Goal: Task Accomplishment & Management: Use online tool/utility

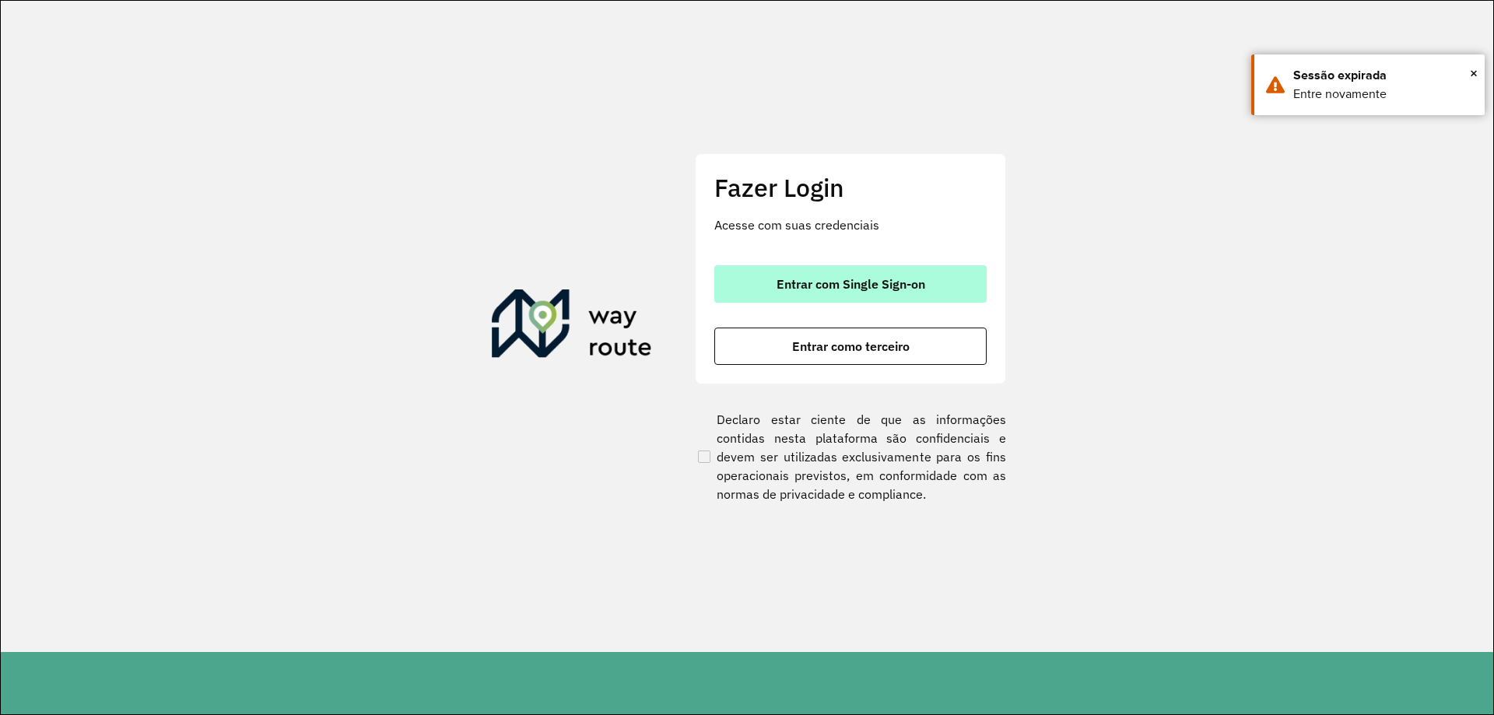
click at [825, 273] on button "Entrar com Single Sign-on" at bounding box center [850, 283] width 272 height 37
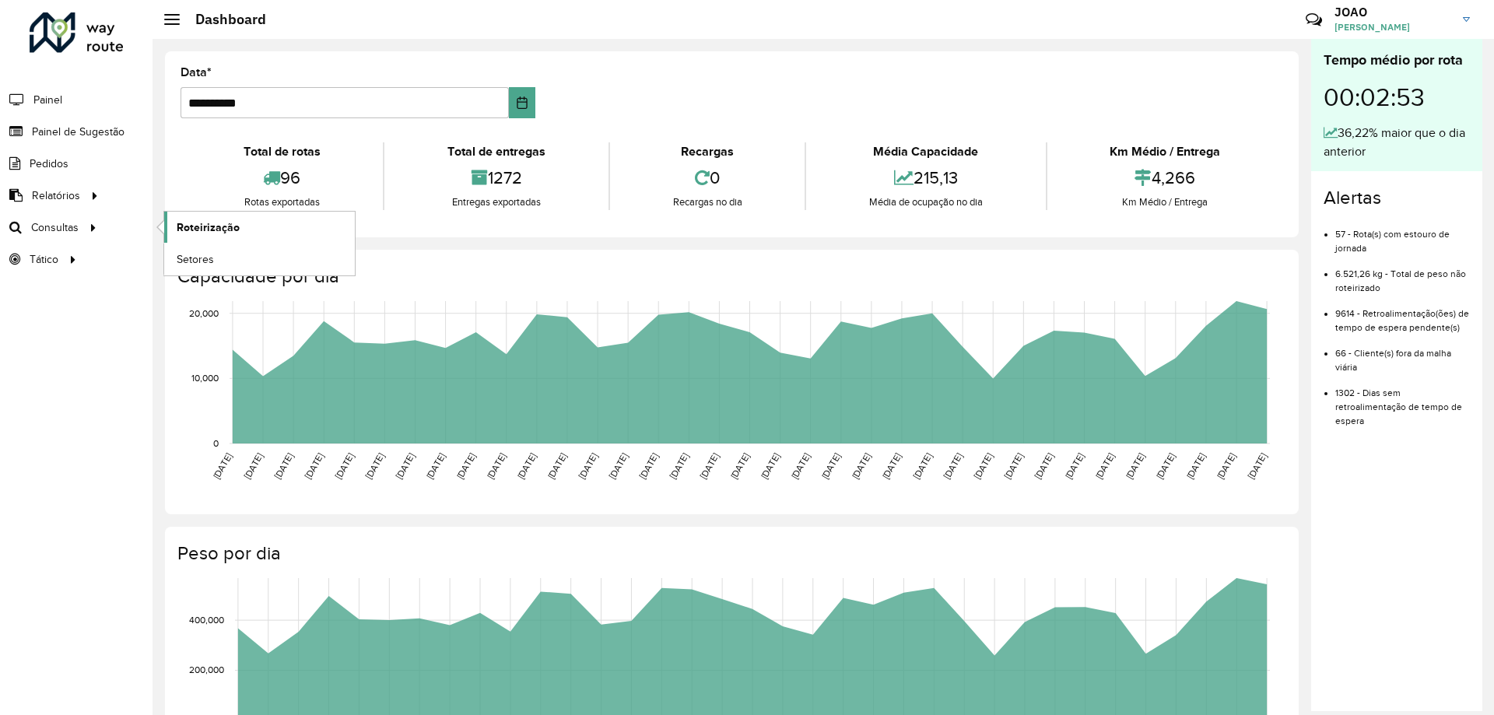
click at [210, 231] on span "Roteirização" at bounding box center [208, 227] width 63 height 16
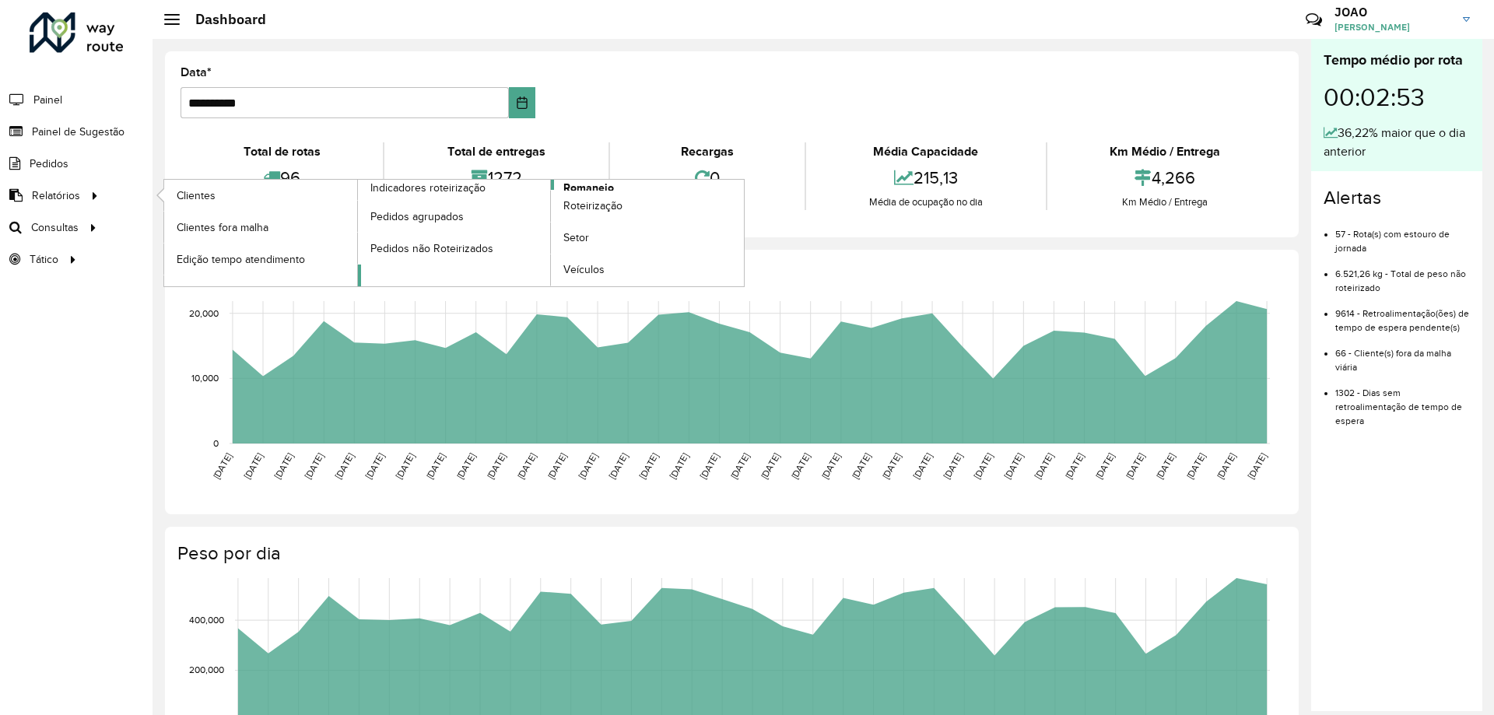
click at [614, 185] on link "Romaneio" at bounding box center [551, 233] width 387 height 107
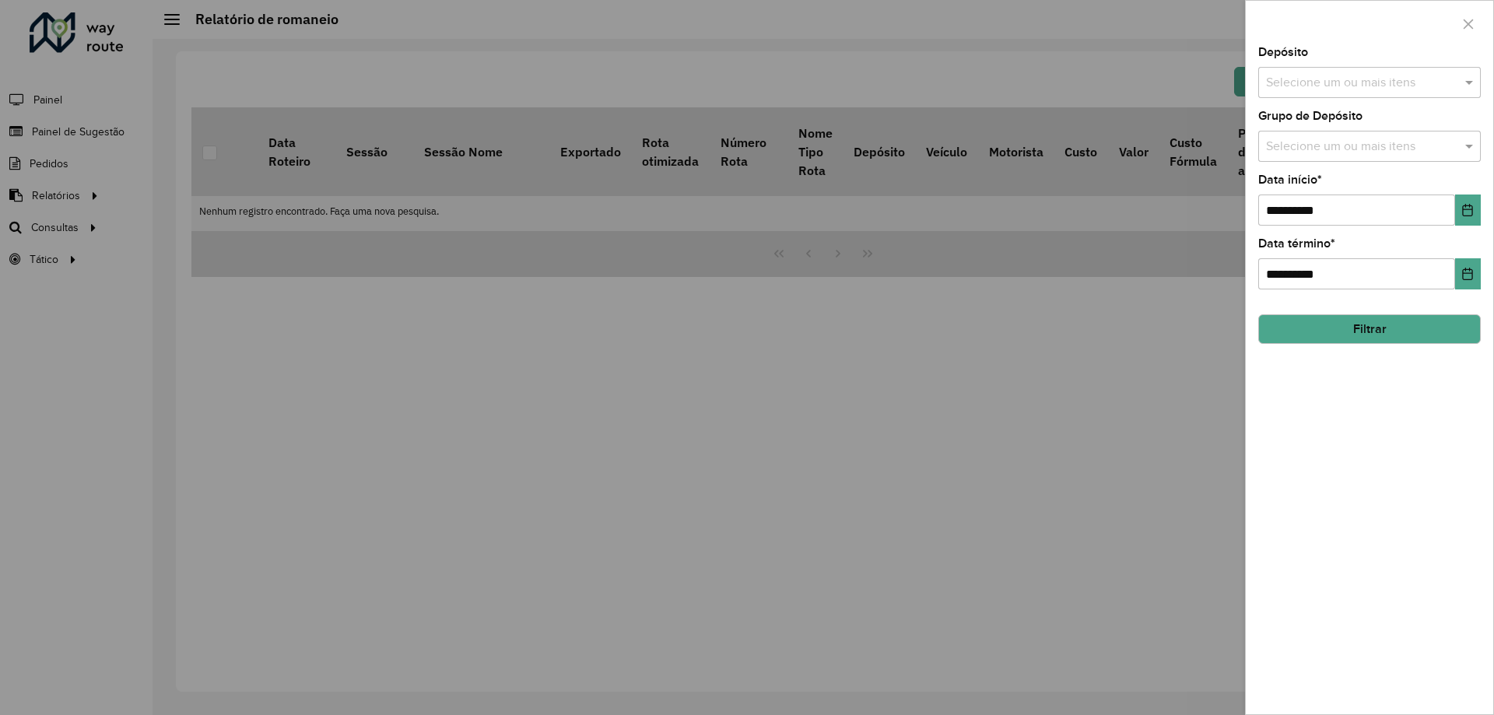
click at [1437, 67] on div "Selecione um ou mais itens" at bounding box center [1369, 82] width 223 height 31
click at [1362, 163] on div "CDD Santa Luzia" at bounding box center [1369, 160] width 221 height 26
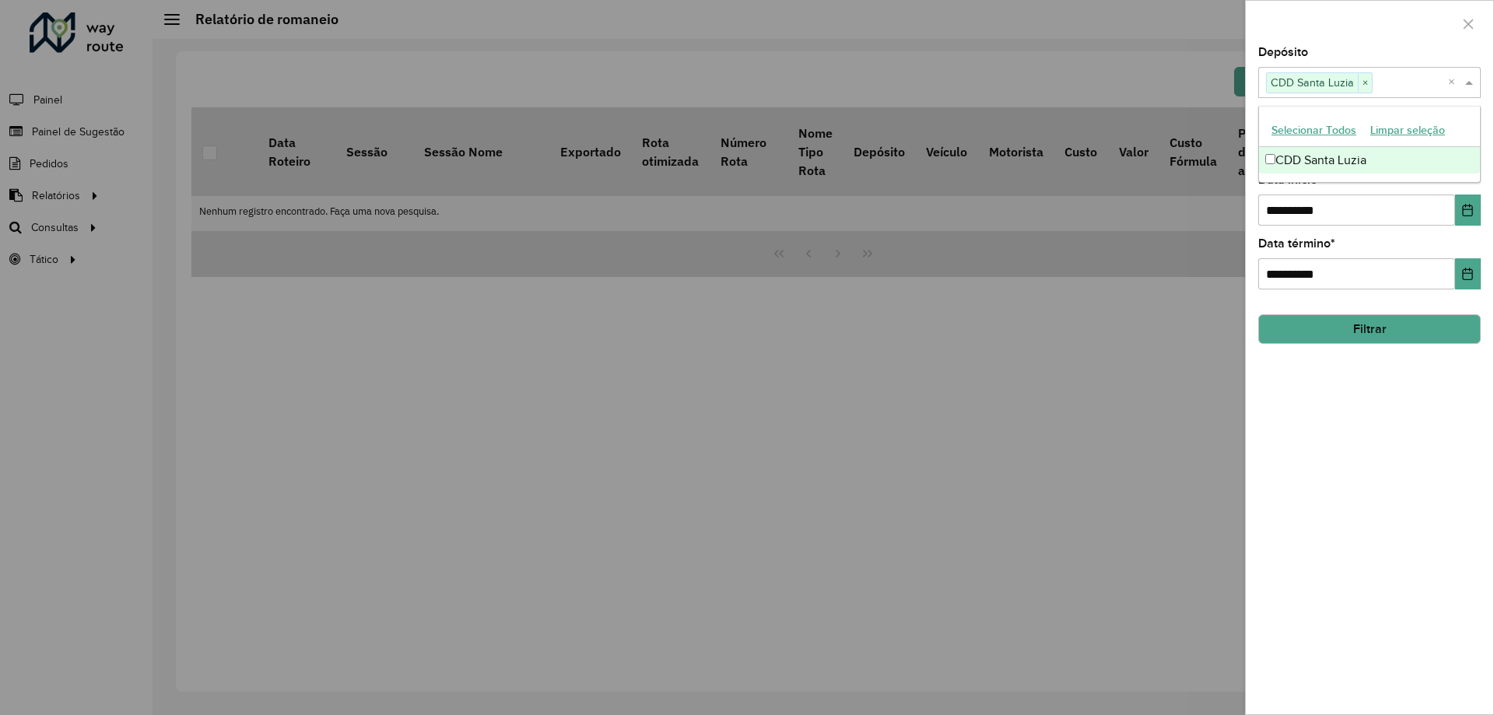
click at [1361, 426] on div "**********" at bounding box center [1369, 381] width 247 height 668
click at [1367, 156] on input "text" at bounding box center [1361, 147] width 199 height 19
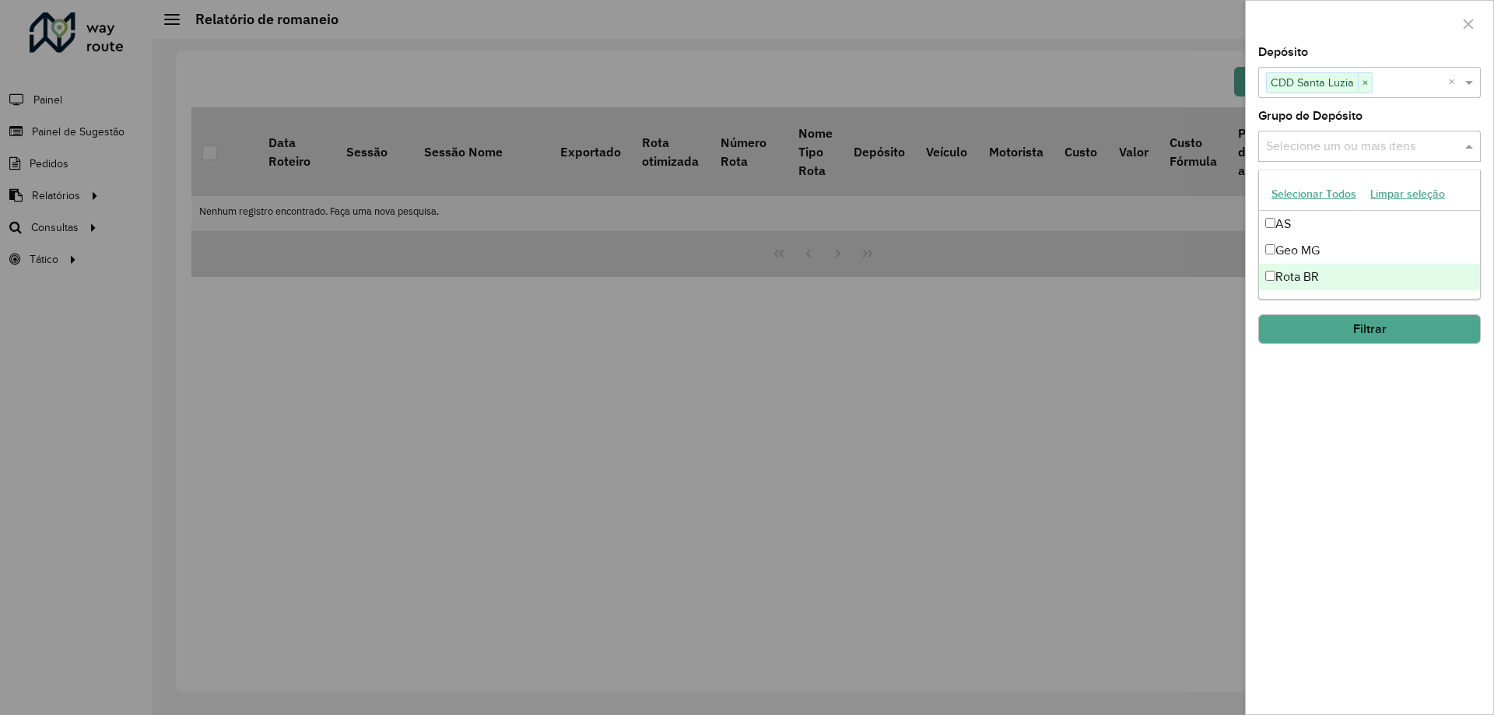
click at [1349, 276] on div "Rota BR" at bounding box center [1369, 277] width 221 height 26
click at [1360, 444] on div "**********" at bounding box center [1369, 381] width 247 height 668
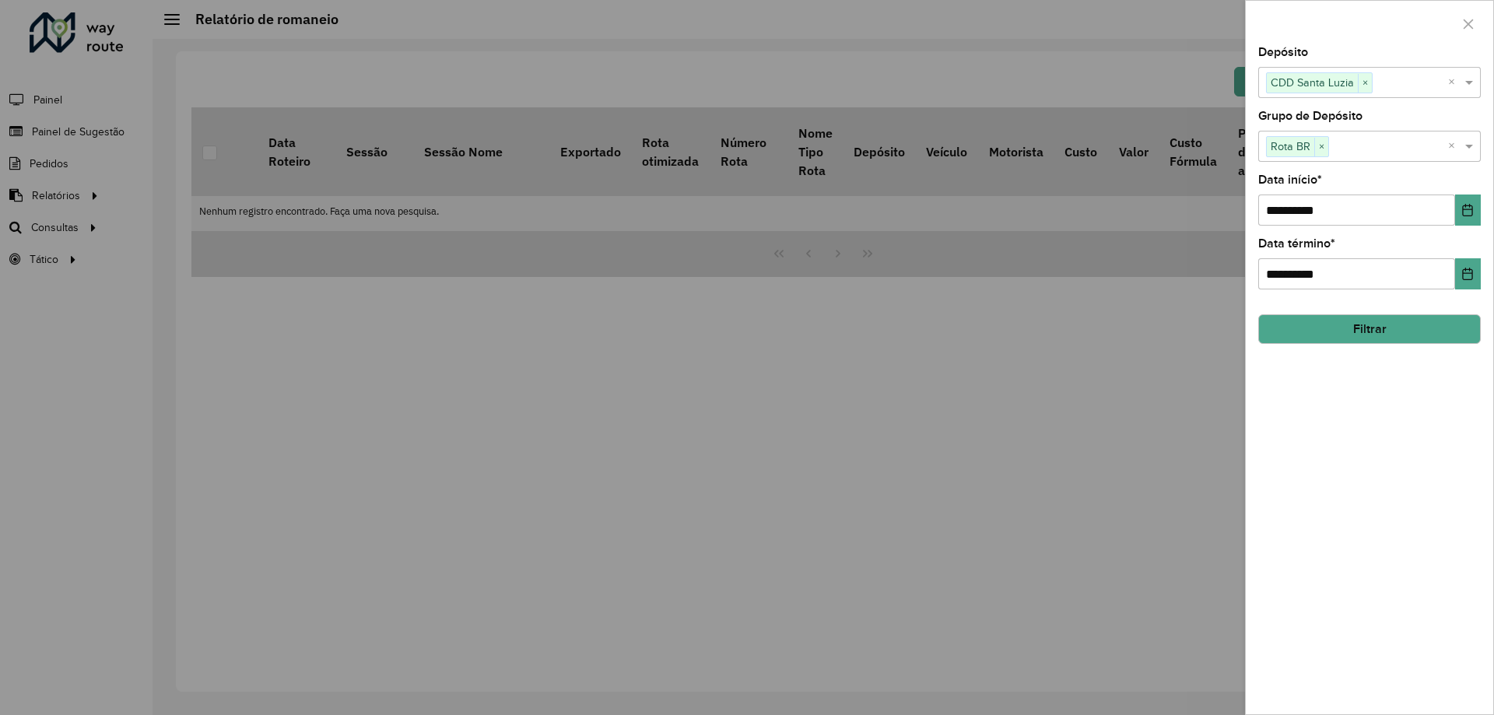
click at [1373, 323] on button "Filtrar" at bounding box center [1369, 329] width 223 height 30
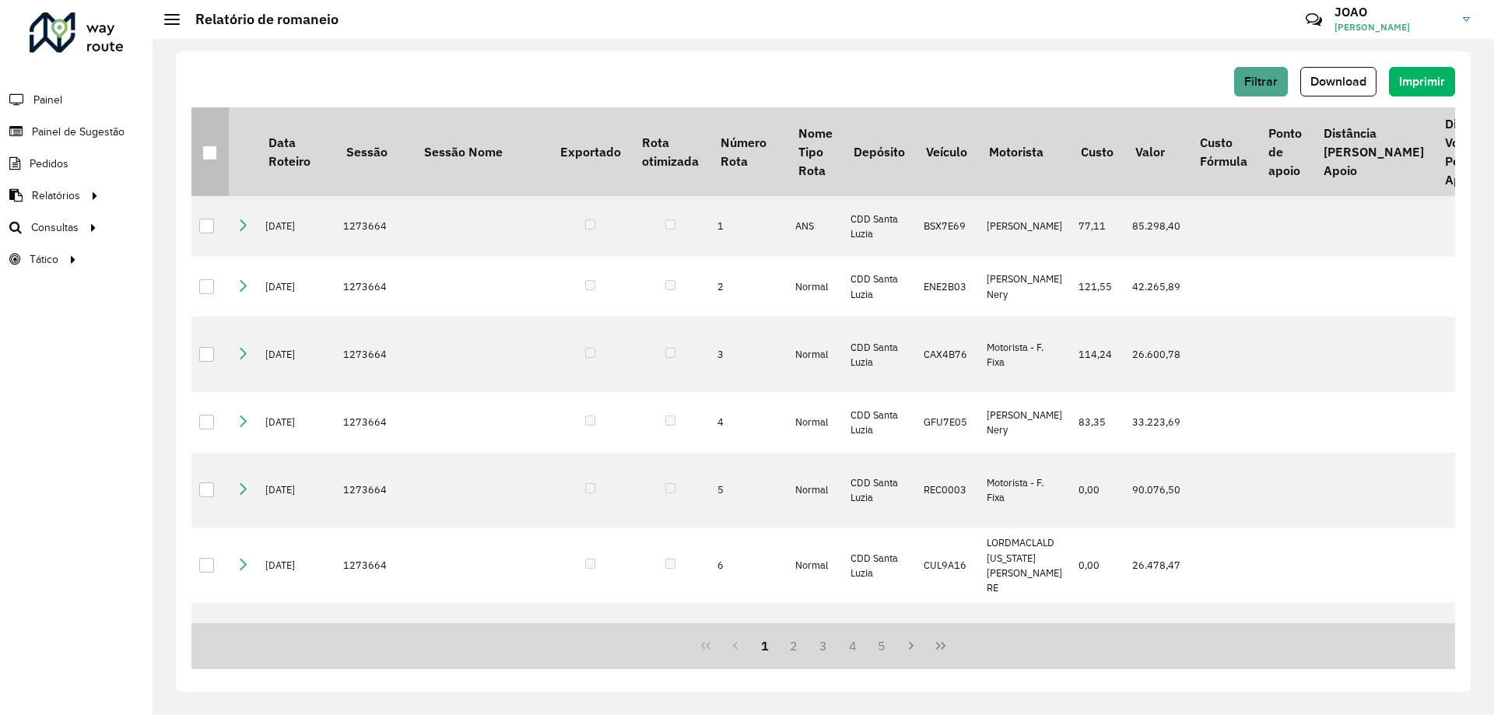
click at [211, 151] on div at bounding box center [209, 153] width 15 height 15
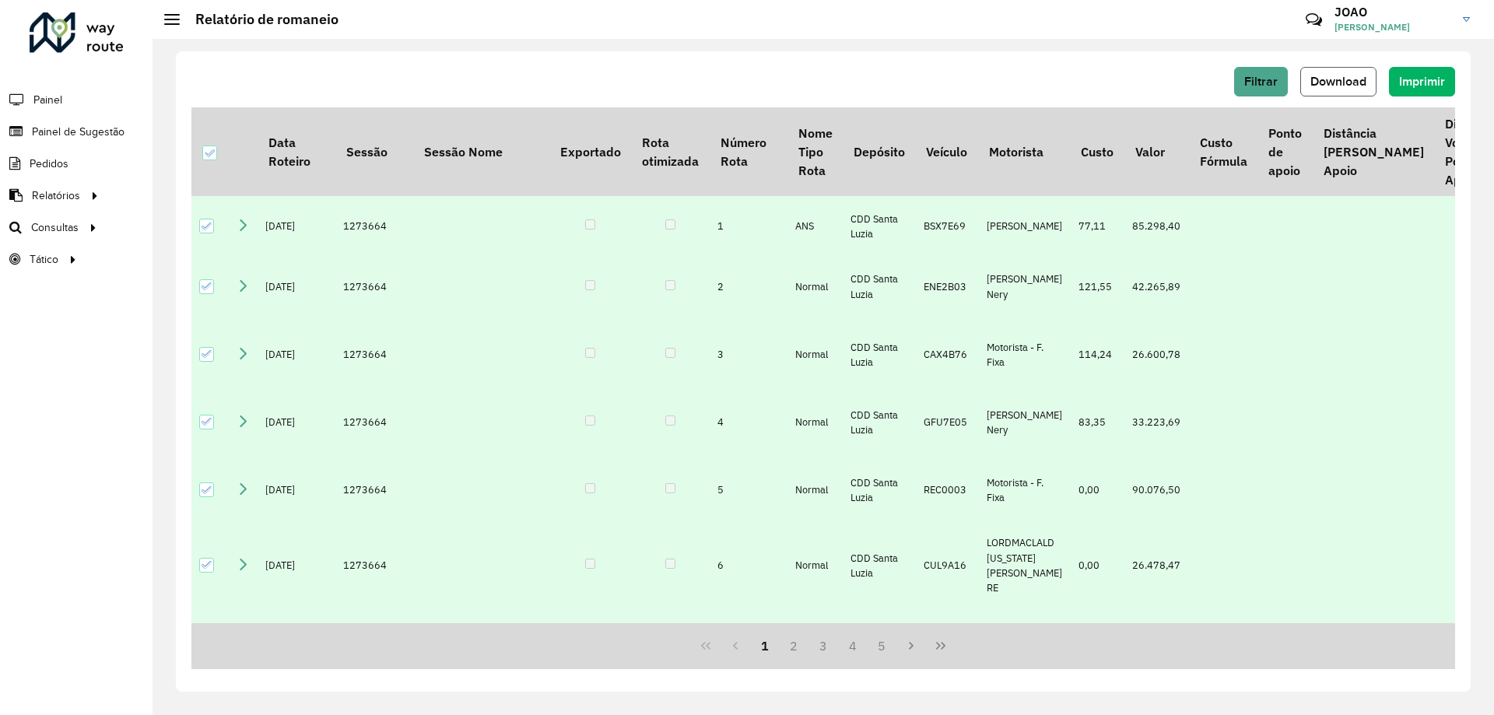
click at [1347, 77] on span "Download" at bounding box center [1339, 81] width 56 height 13
click at [447, 61] on div "Filtrar Download Imprimir Data Roteiro Sessão Sessão Nome Exportado Rota otimiz…" at bounding box center [823, 371] width 1295 height 640
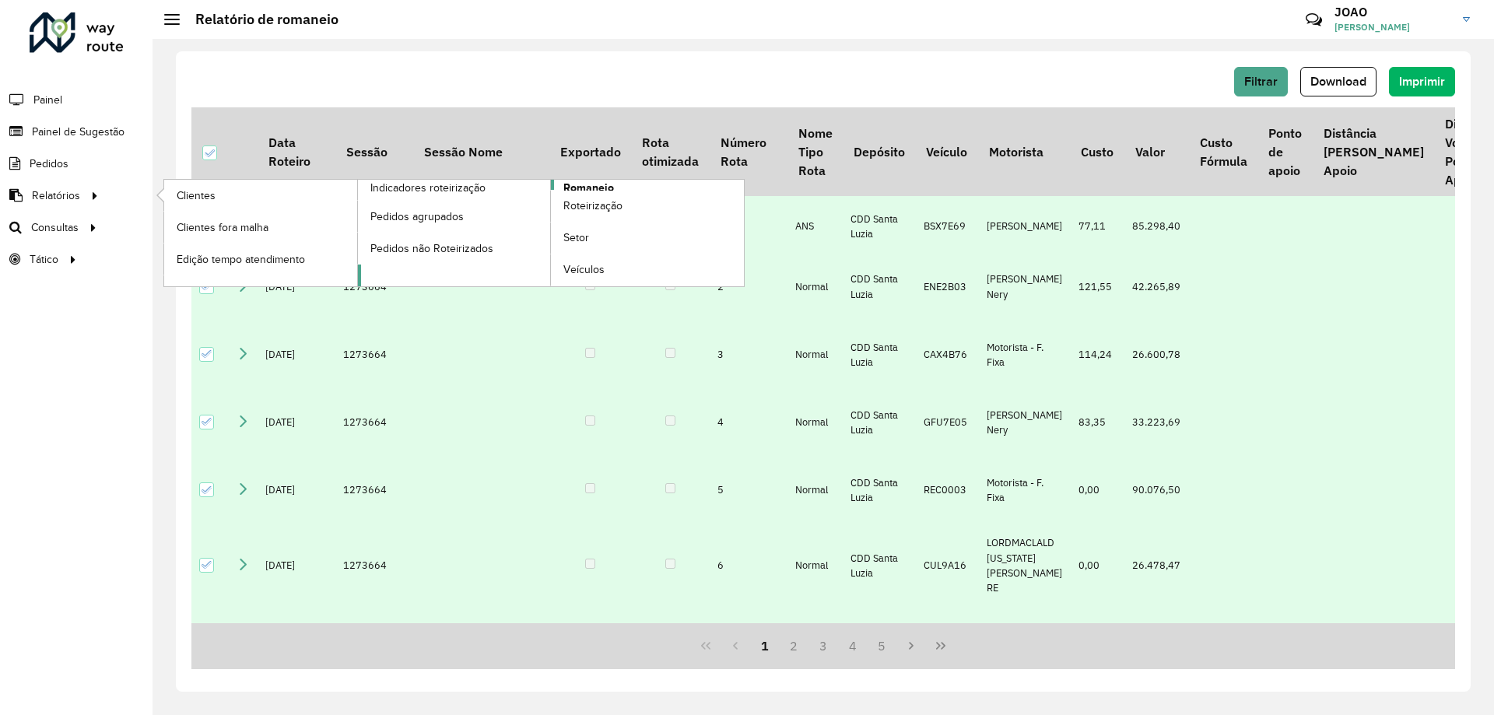
click at [595, 185] on span "Romaneio" at bounding box center [588, 188] width 51 height 16
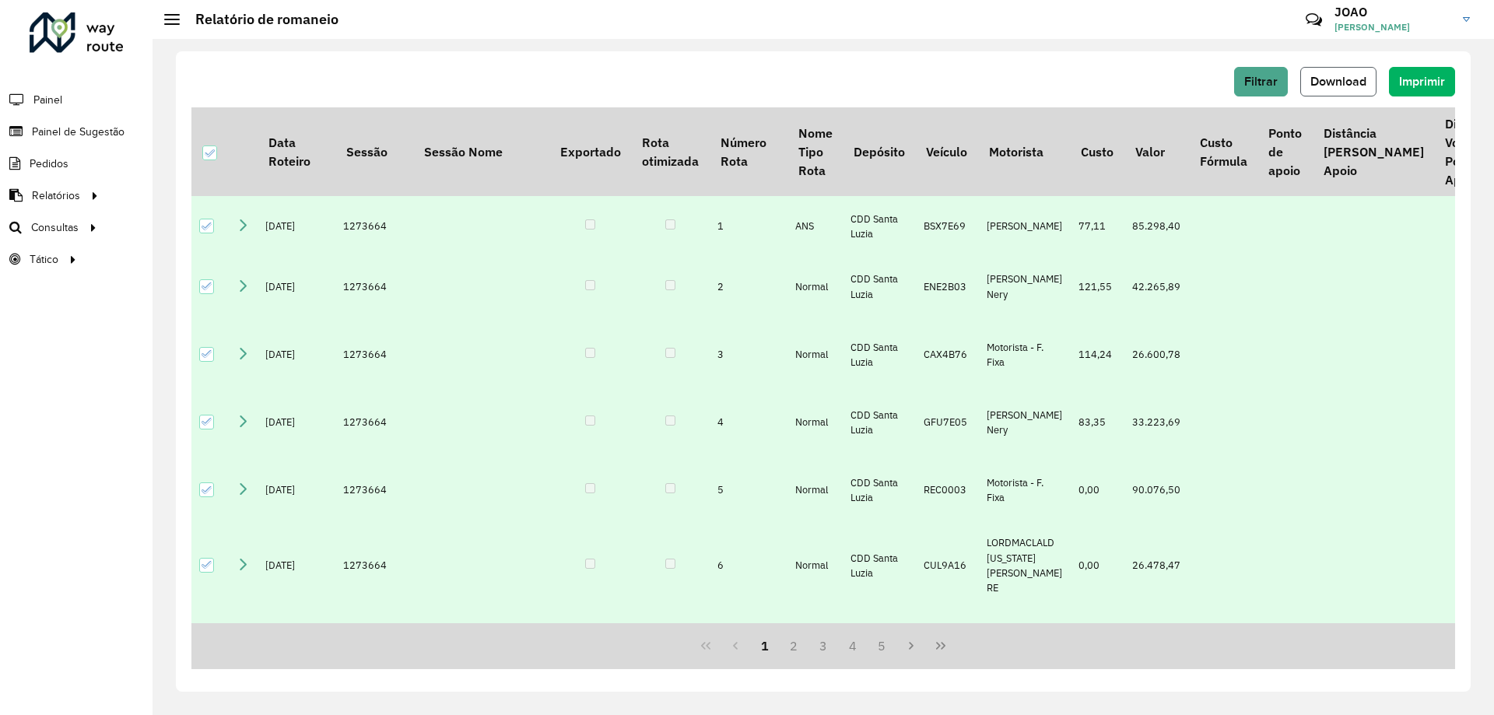
click at [1353, 82] on span "Download" at bounding box center [1339, 81] width 56 height 13
click at [597, 47] on div "Filtrar Download Imprimir Data Roteiro Sessão Sessão Nome Exportado Rota otimiz…" at bounding box center [824, 377] width 1342 height 676
click at [259, 223] on link "Roteirização" at bounding box center [259, 227] width 191 height 31
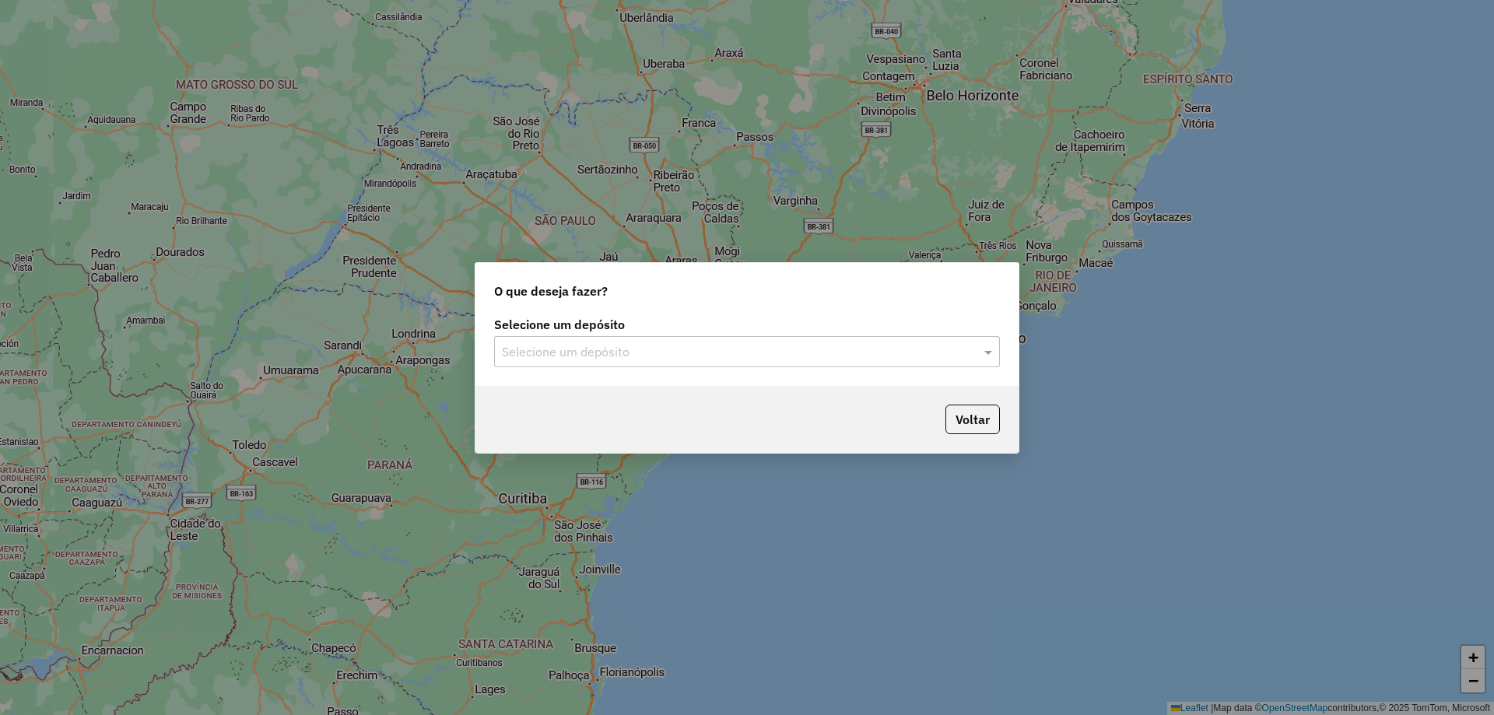
click at [907, 363] on div "Selecione um depósito" at bounding box center [747, 351] width 506 height 31
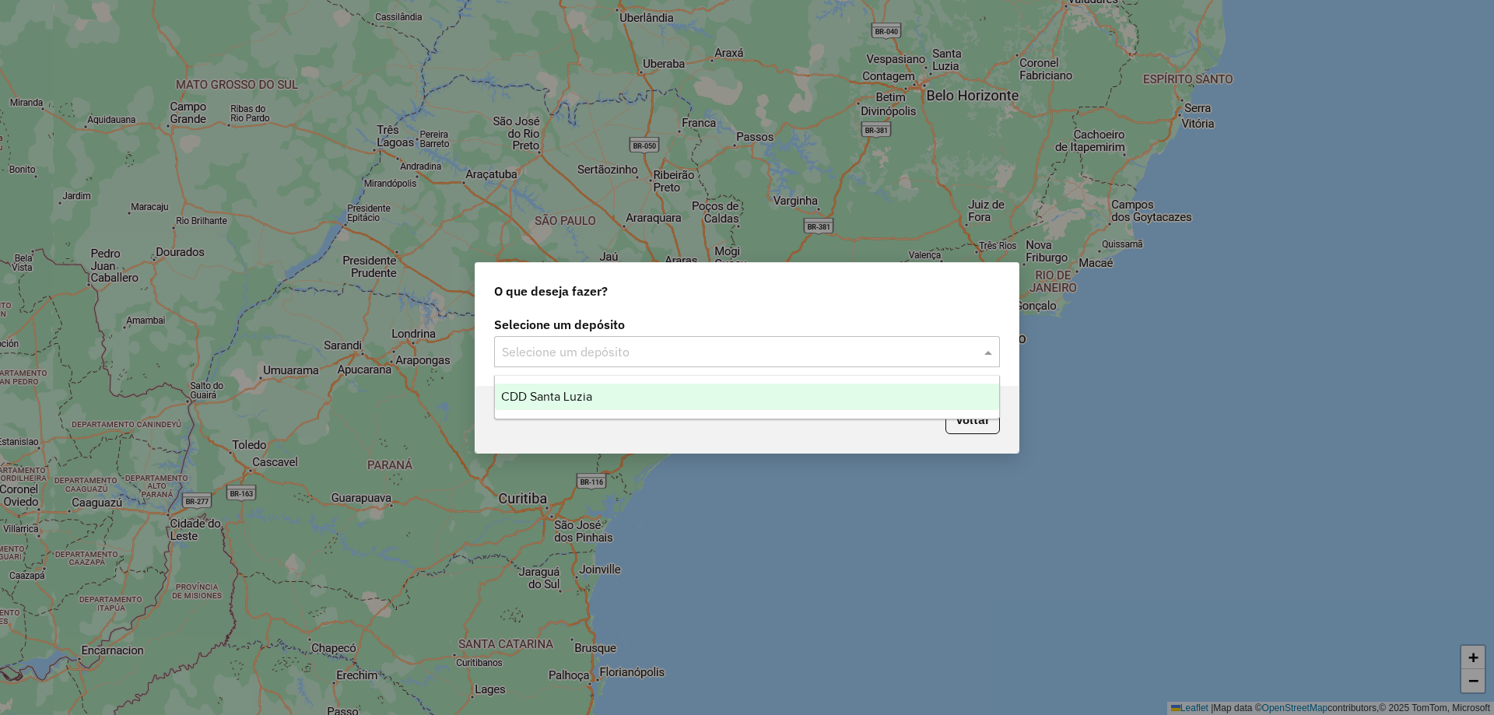
click at [728, 394] on div "CDD Santa Luzia" at bounding box center [747, 397] width 504 height 26
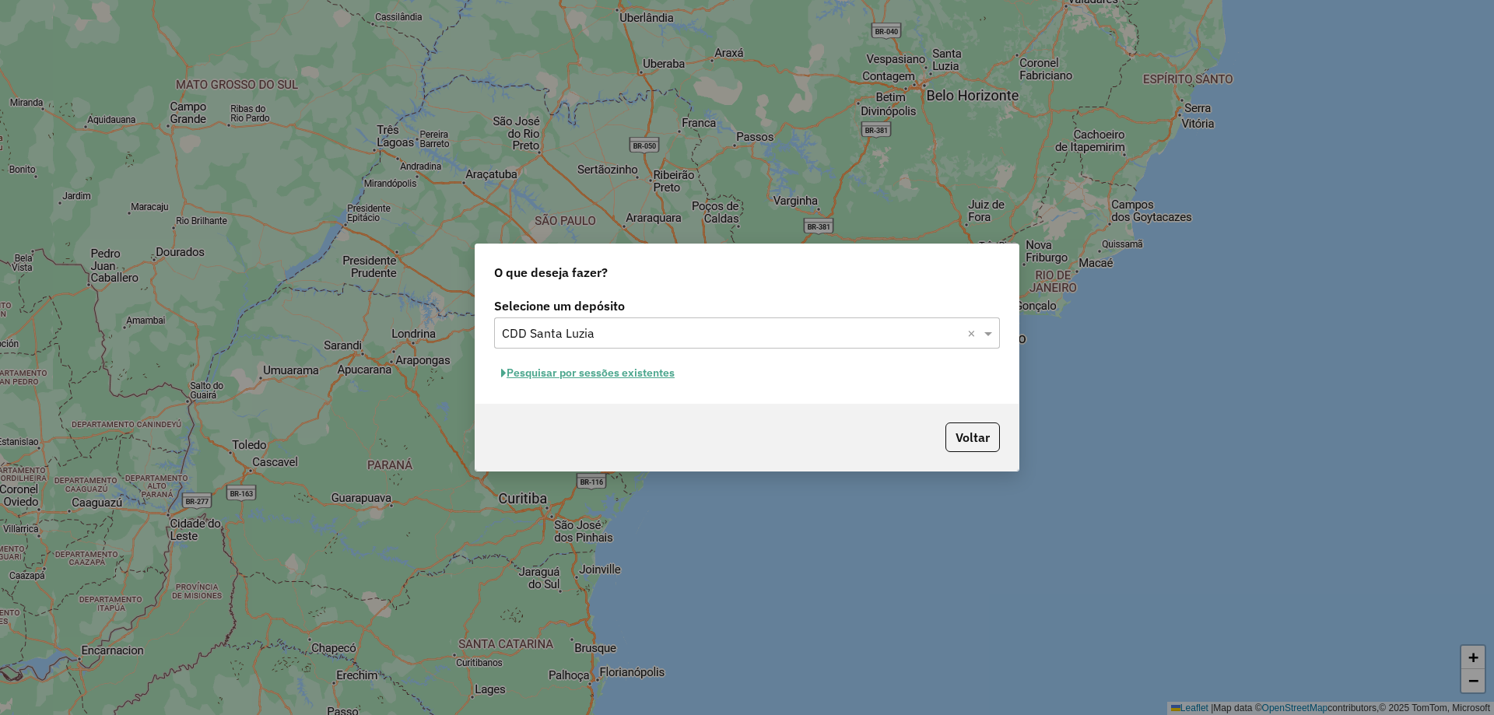
click at [651, 370] on button "Pesquisar por sessões existentes" at bounding box center [588, 373] width 188 height 24
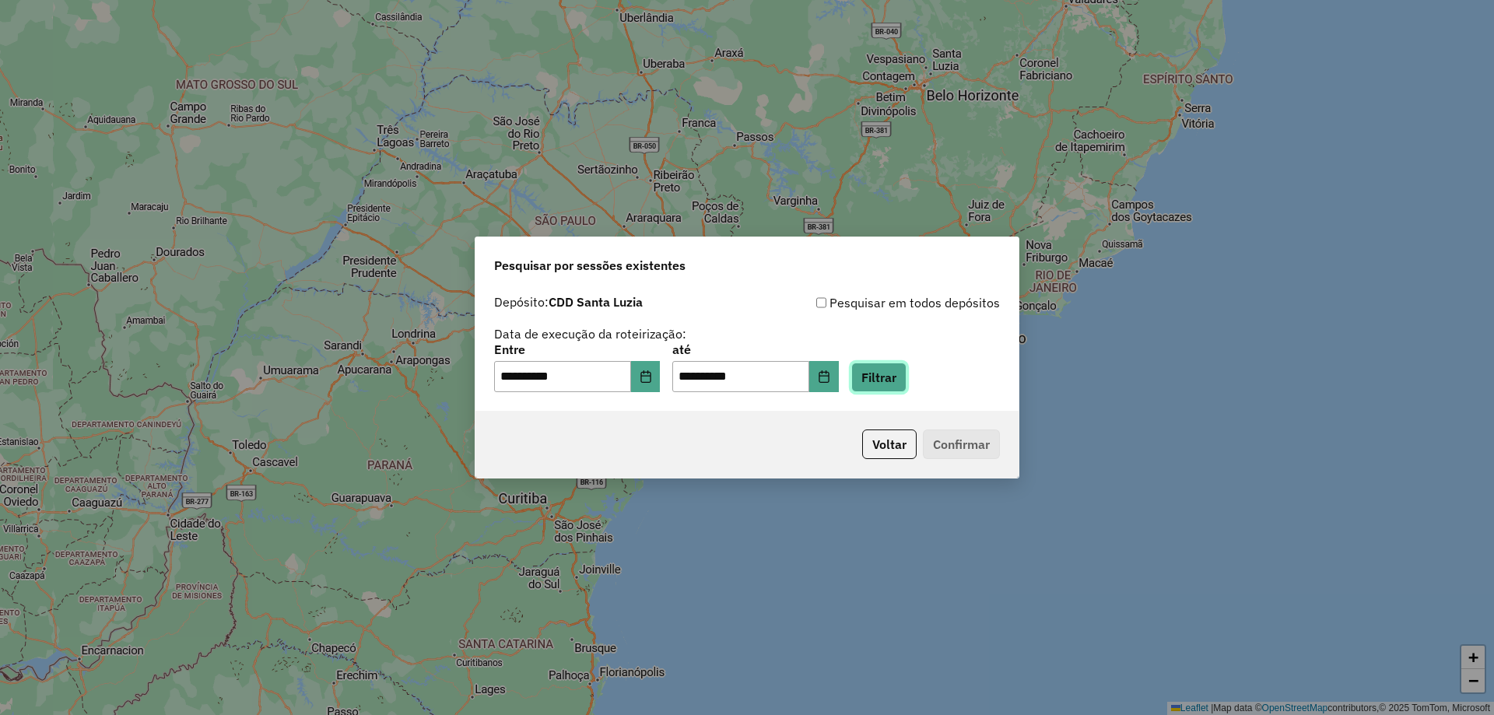
click at [907, 382] on button "Filtrar" at bounding box center [878, 378] width 55 height 30
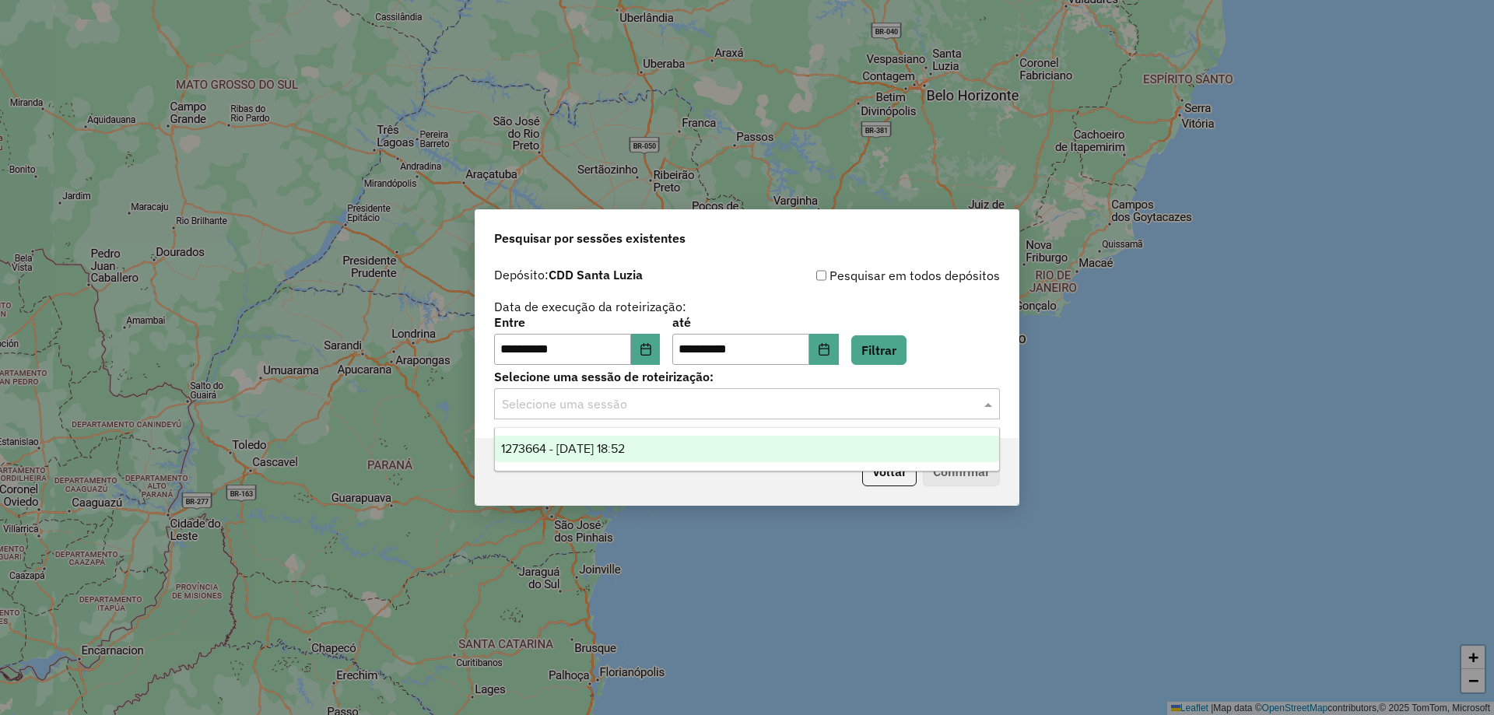
click at [693, 410] on input "text" at bounding box center [731, 404] width 459 height 19
click at [686, 468] on ng-dropdown-panel "1273664 - 11/09/2025 18:52" at bounding box center [747, 449] width 506 height 44
click at [693, 461] on div "1273664 - 11/09/2025 18:52" at bounding box center [747, 449] width 504 height 26
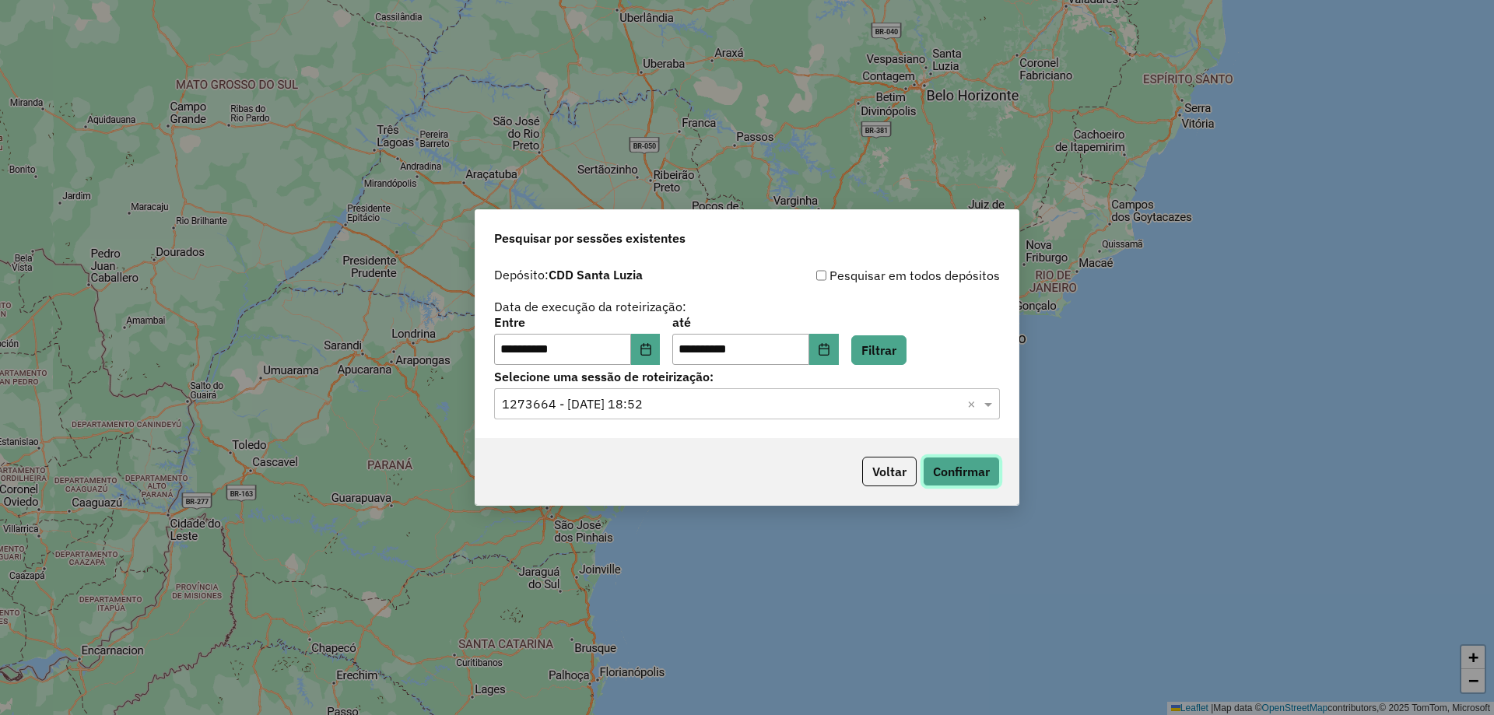
click at [953, 470] on button "Confirmar" at bounding box center [961, 472] width 77 height 30
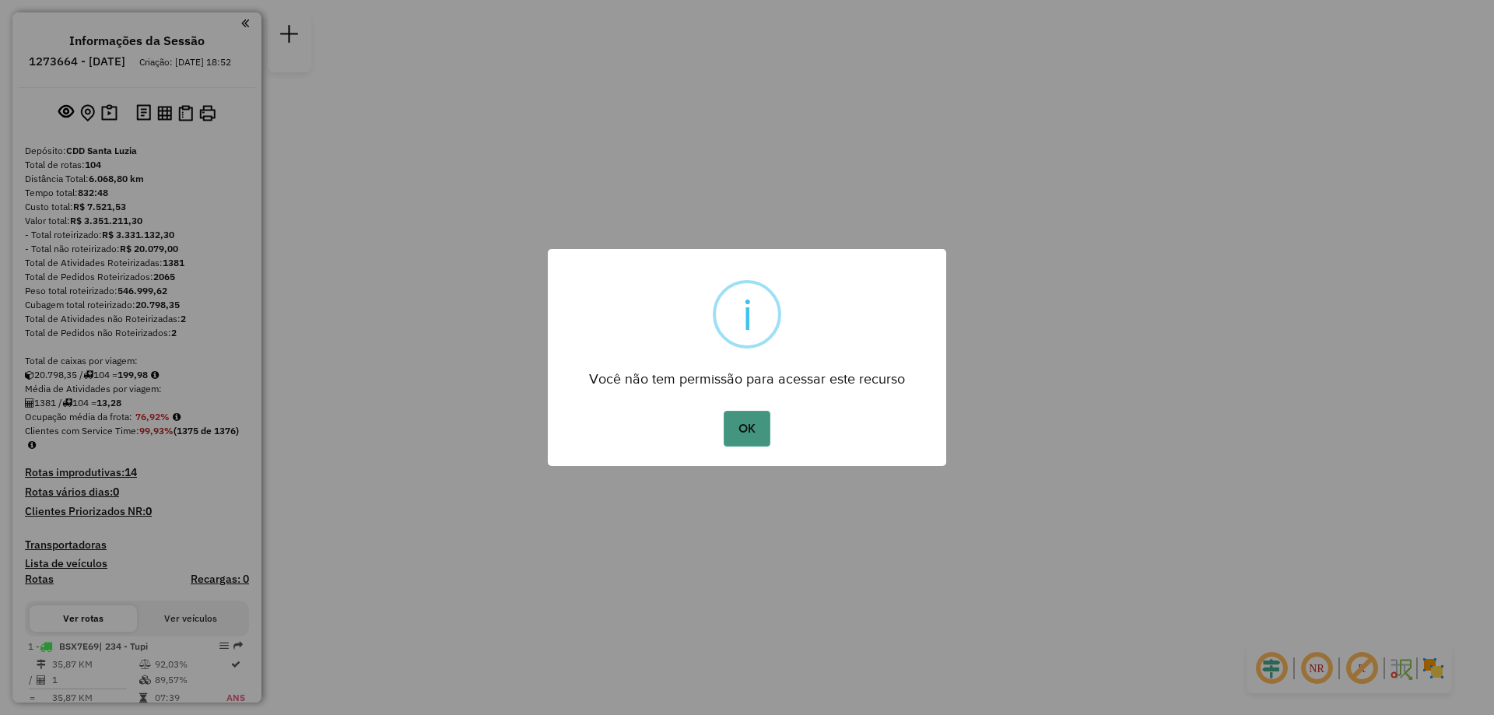
click at [761, 436] on button "OK" at bounding box center [747, 429] width 46 height 36
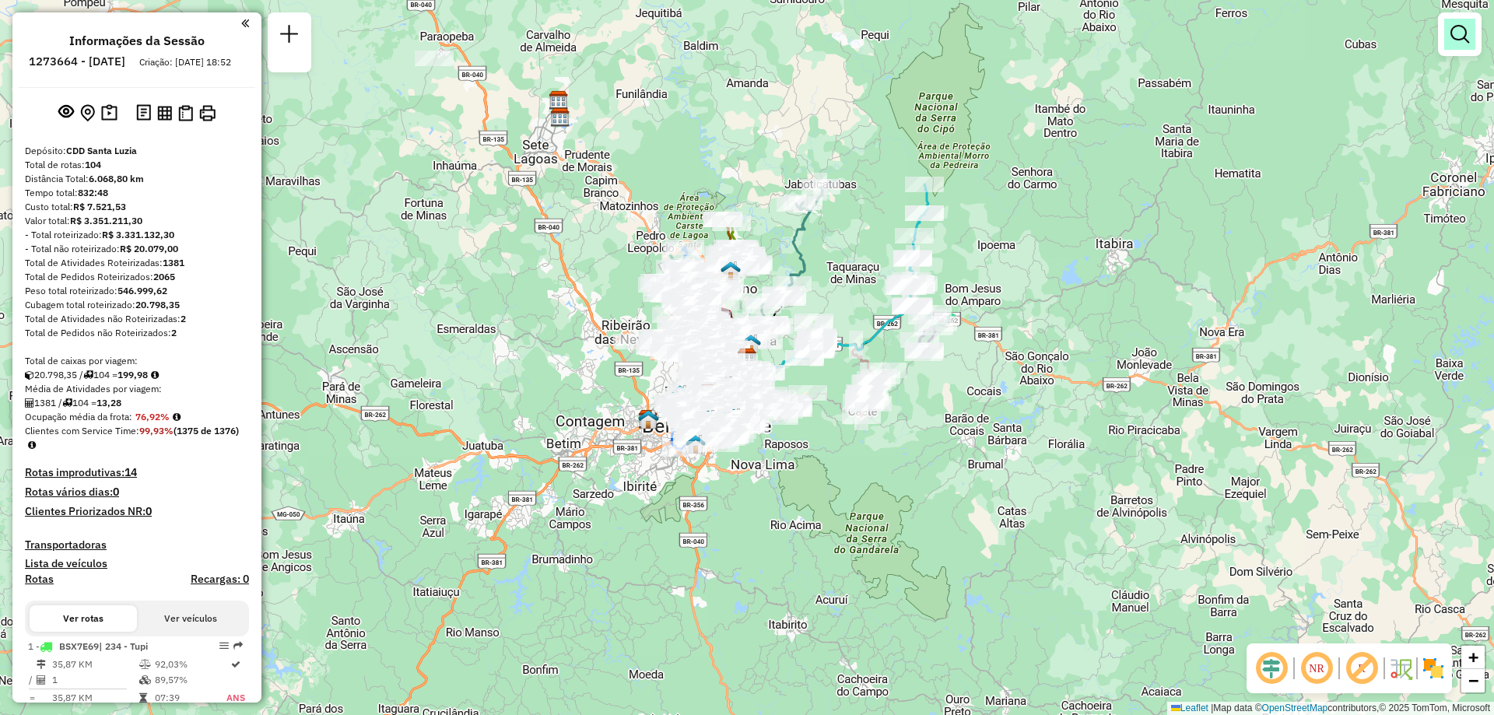
click at [1461, 30] on em at bounding box center [1460, 34] width 19 height 19
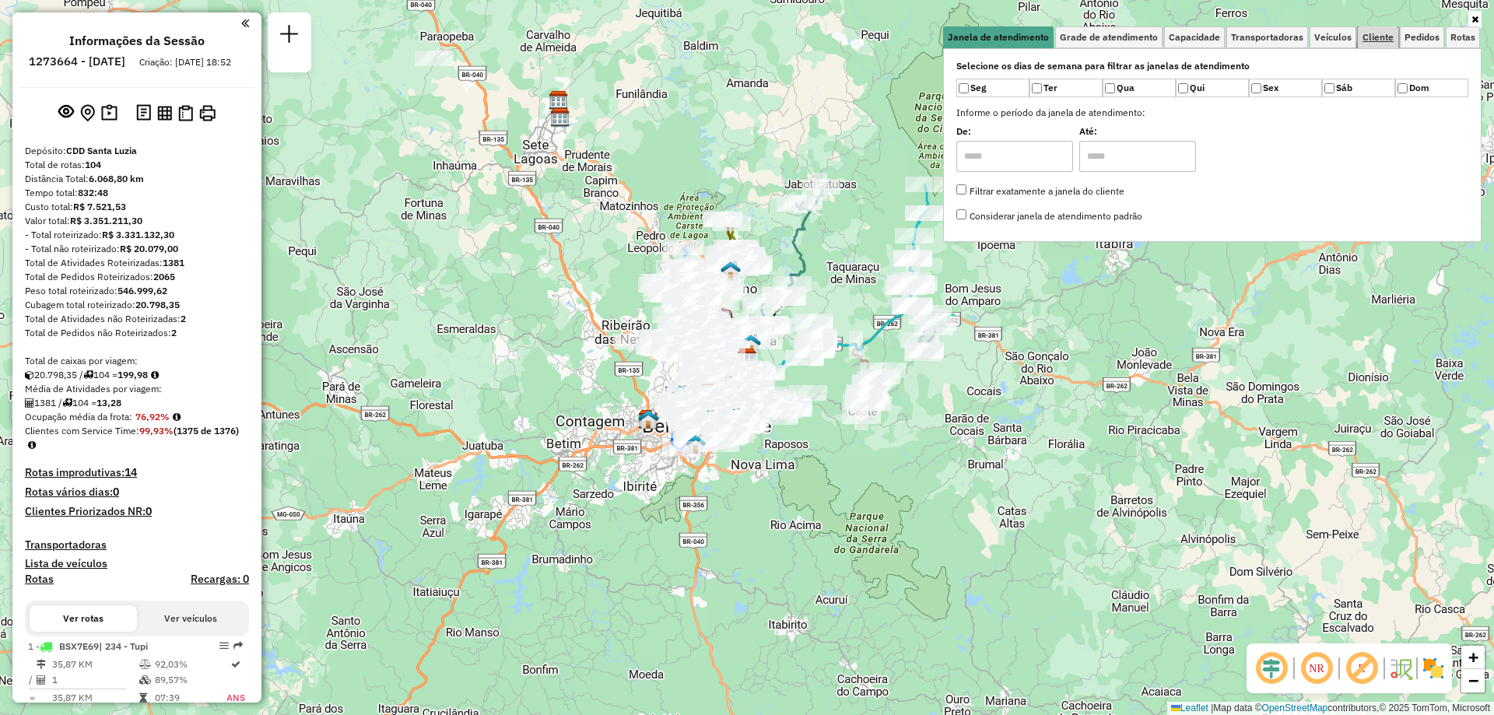
click at [1384, 37] on span "Cliente" at bounding box center [1378, 37] width 31 height 9
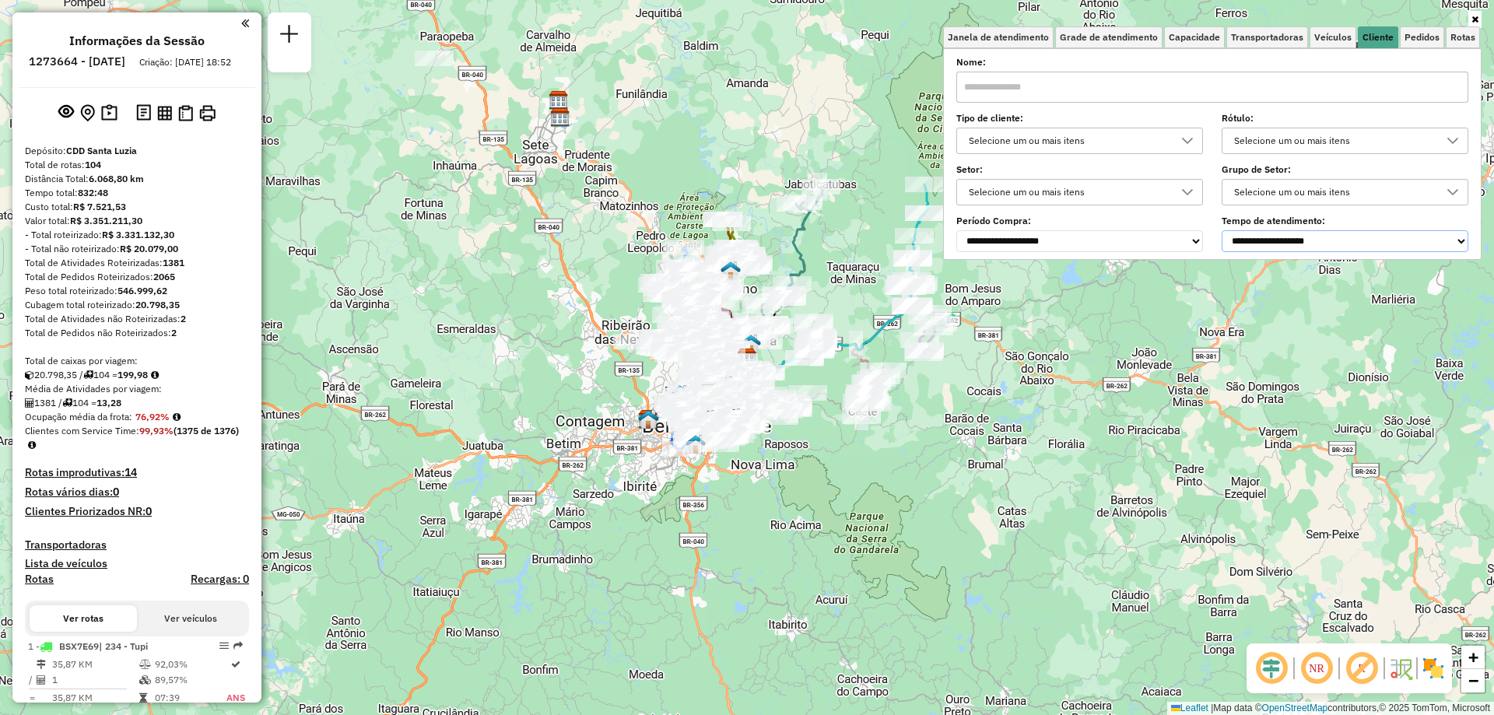
click at [1370, 250] on select "**********" at bounding box center [1345, 241] width 247 height 22
click at [1225, 230] on select "**********" at bounding box center [1345, 241] width 247 height 22
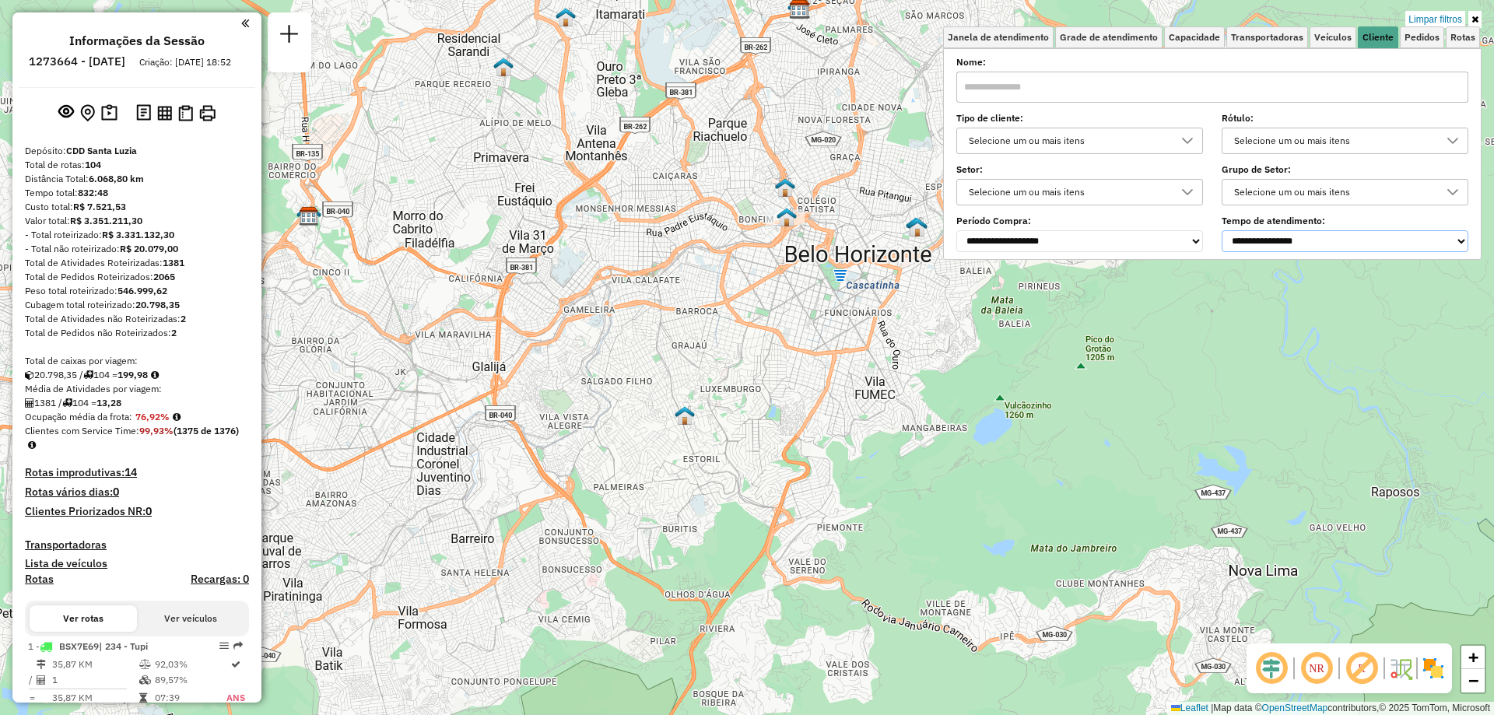
click at [1451, 235] on select "**********" at bounding box center [1345, 241] width 247 height 22
select select "**********"
click at [1225, 230] on select "**********" at bounding box center [1345, 241] width 247 height 22
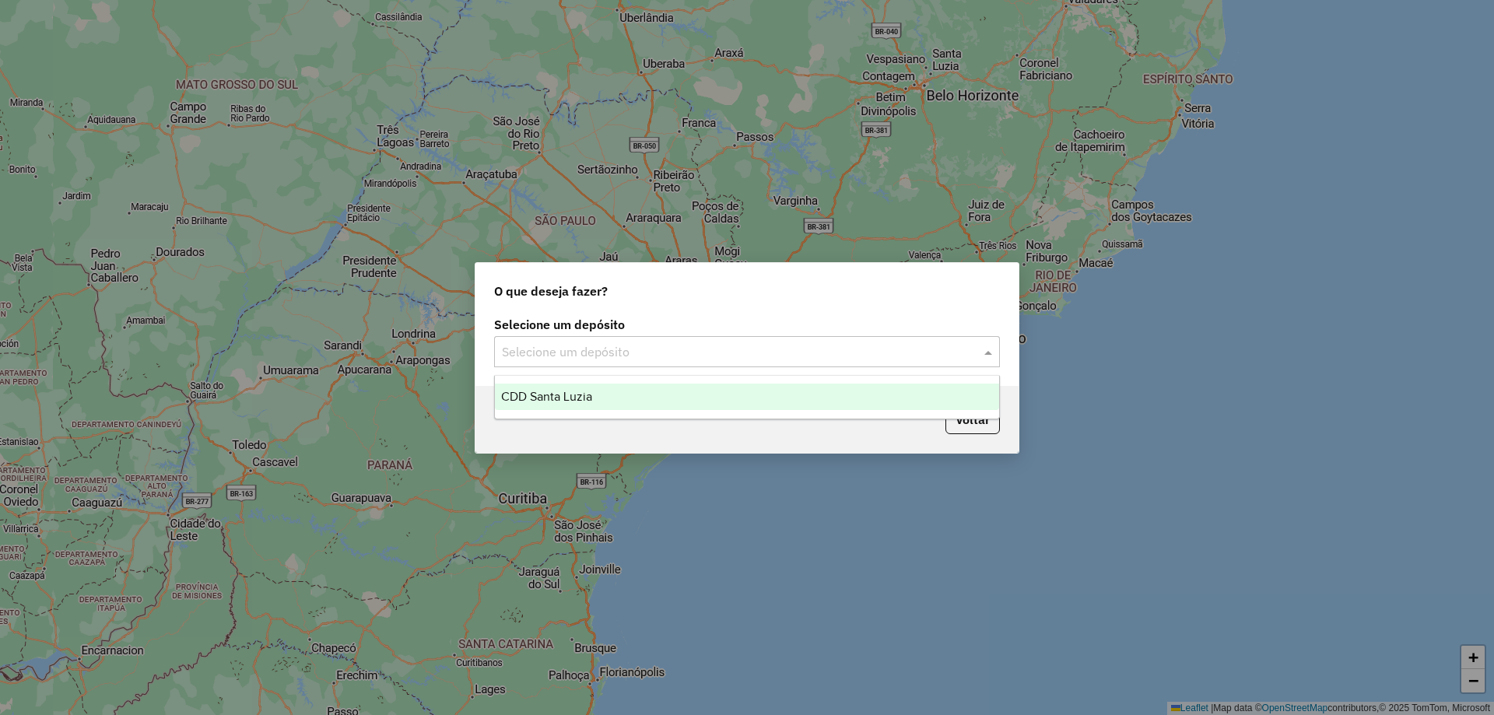
click at [696, 337] on div "Selecione um depósito" at bounding box center [747, 351] width 506 height 31
click at [668, 401] on div "CDD Santa Luzia" at bounding box center [747, 397] width 504 height 26
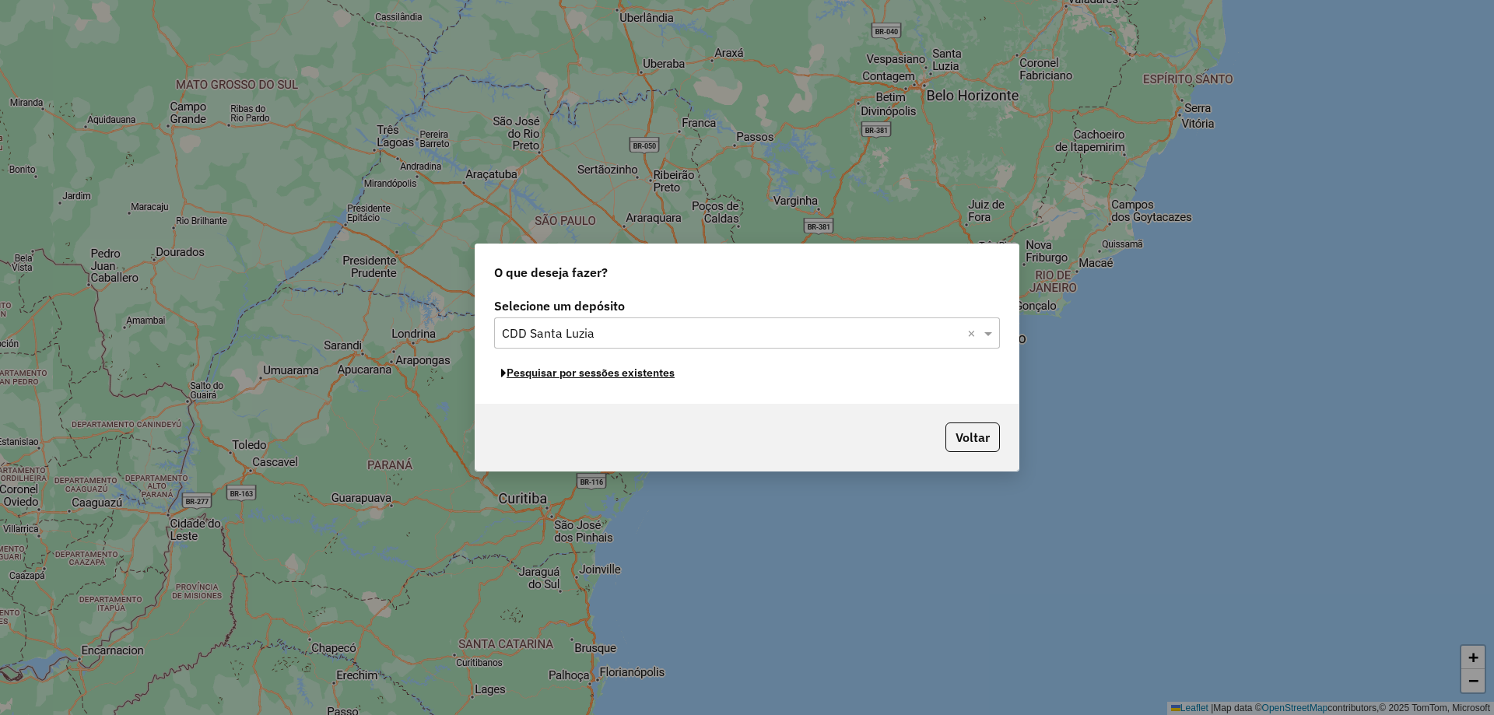
click at [643, 378] on button "Pesquisar por sessões existentes" at bounding box center [588, 373] width 188 height 24
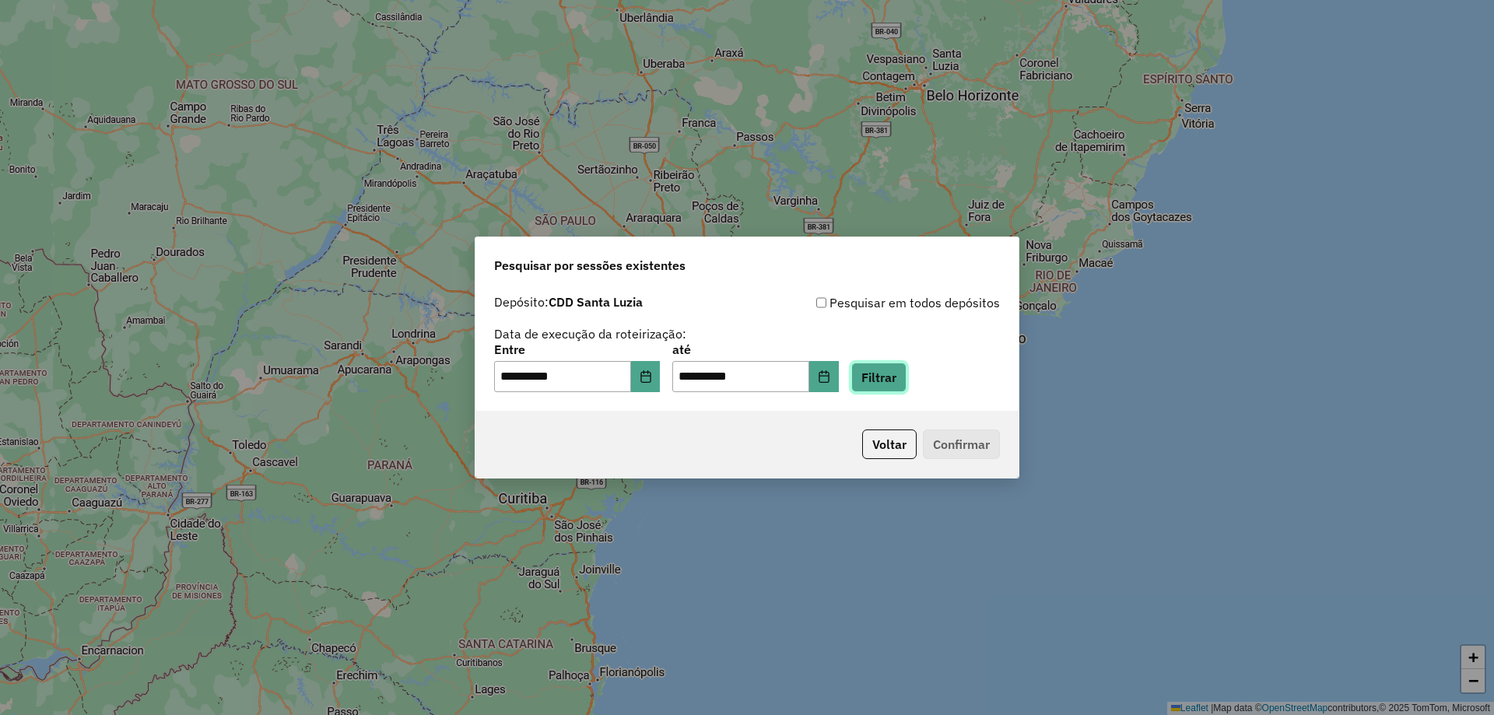
click at [907, 376] on button "Filtrar" at bounding box center [878, 378] width 55 height 30
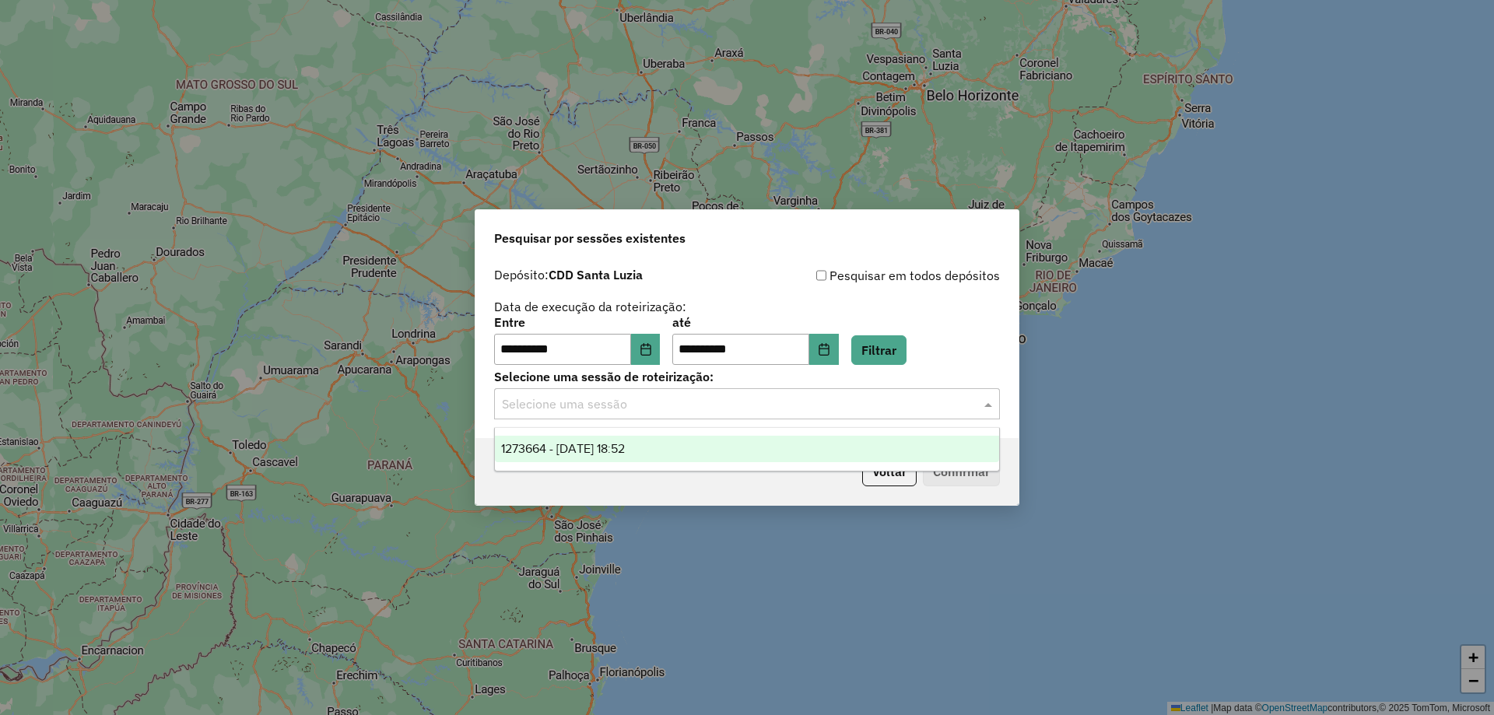
click at [721, 417] on div "Selecione uma sessão" at bounding box center [747, 403] width 506 height 31
click at [792, 462] on ng-dropdown-panel "1273664 - [DATE] 18:52" at bounding box center [747, 449] width 506 height 44
click at [827, 456] on div "1273664 - [DATE] 18:52" at bounding box center [747, 449] width 504 height 26
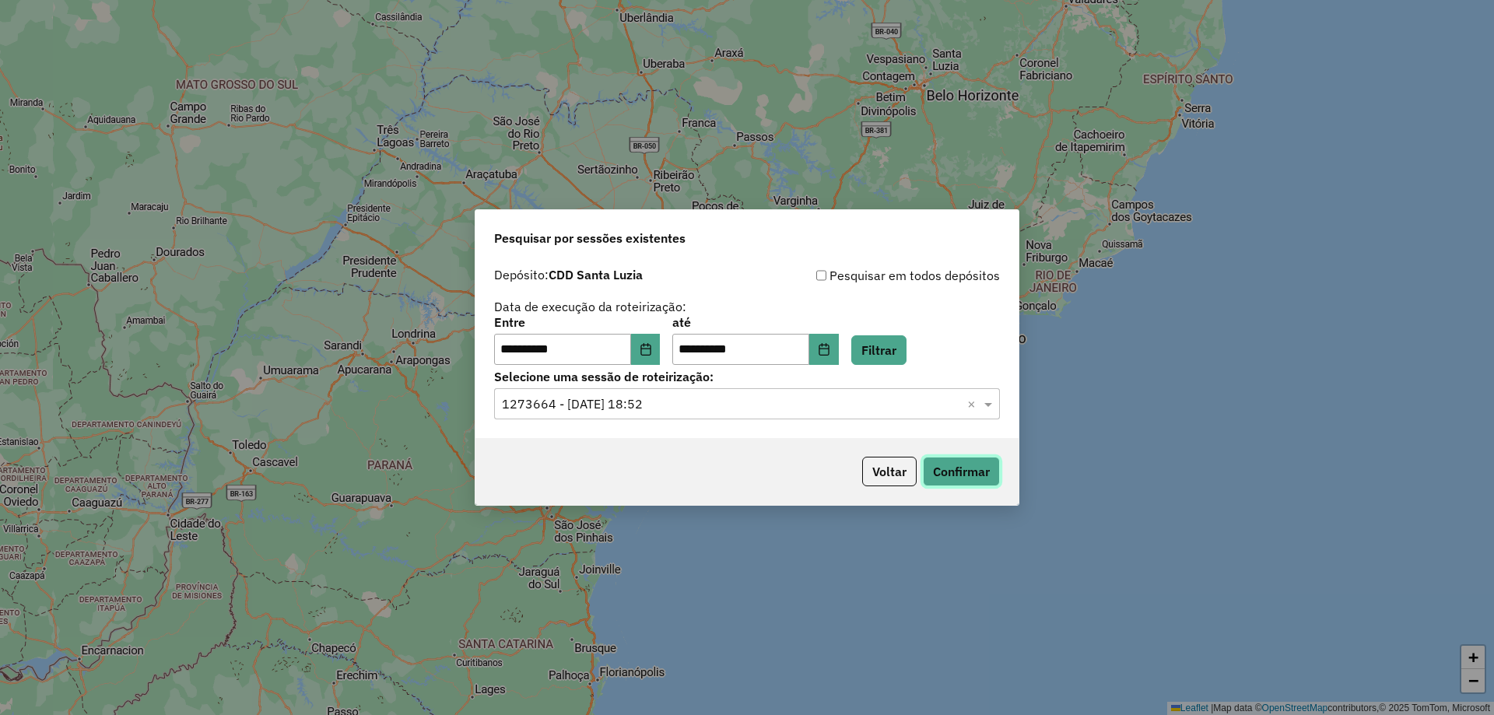
click at [944, 470] on button "Confirmar" at bounding box center [961, 472] width 77 height 30
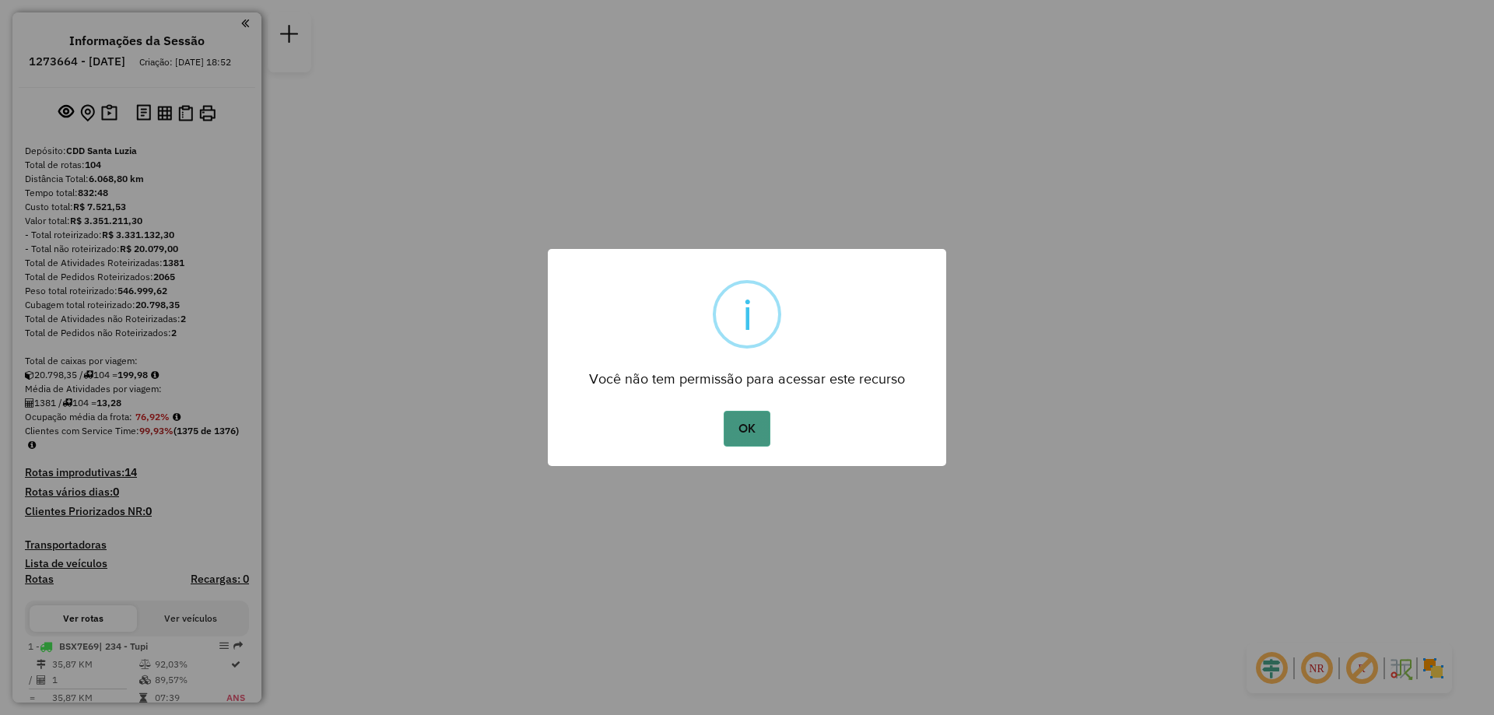
click at [740, 445] on button "OK" at bounding box center [747, 429] width 46 height 36
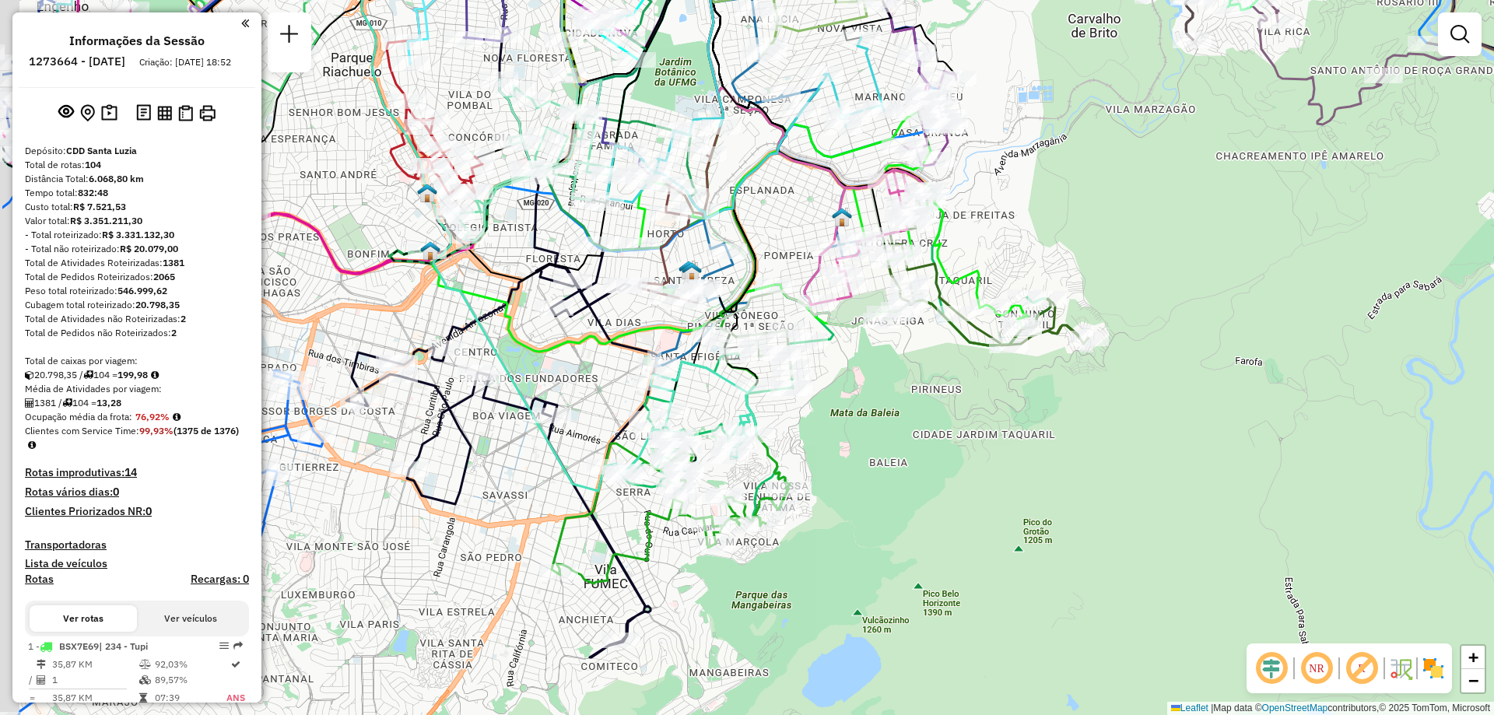
drag, startPoint x: 694, startPoint y: 486, endPoint x: 847, endPoint y: 435, distance: 160.9
click at [847, 435] on div "Janela de atendimento Grade de atendimento Capacidade Transportadoras Veículos …" at bounding box center [747, 357] width 1494 height 715
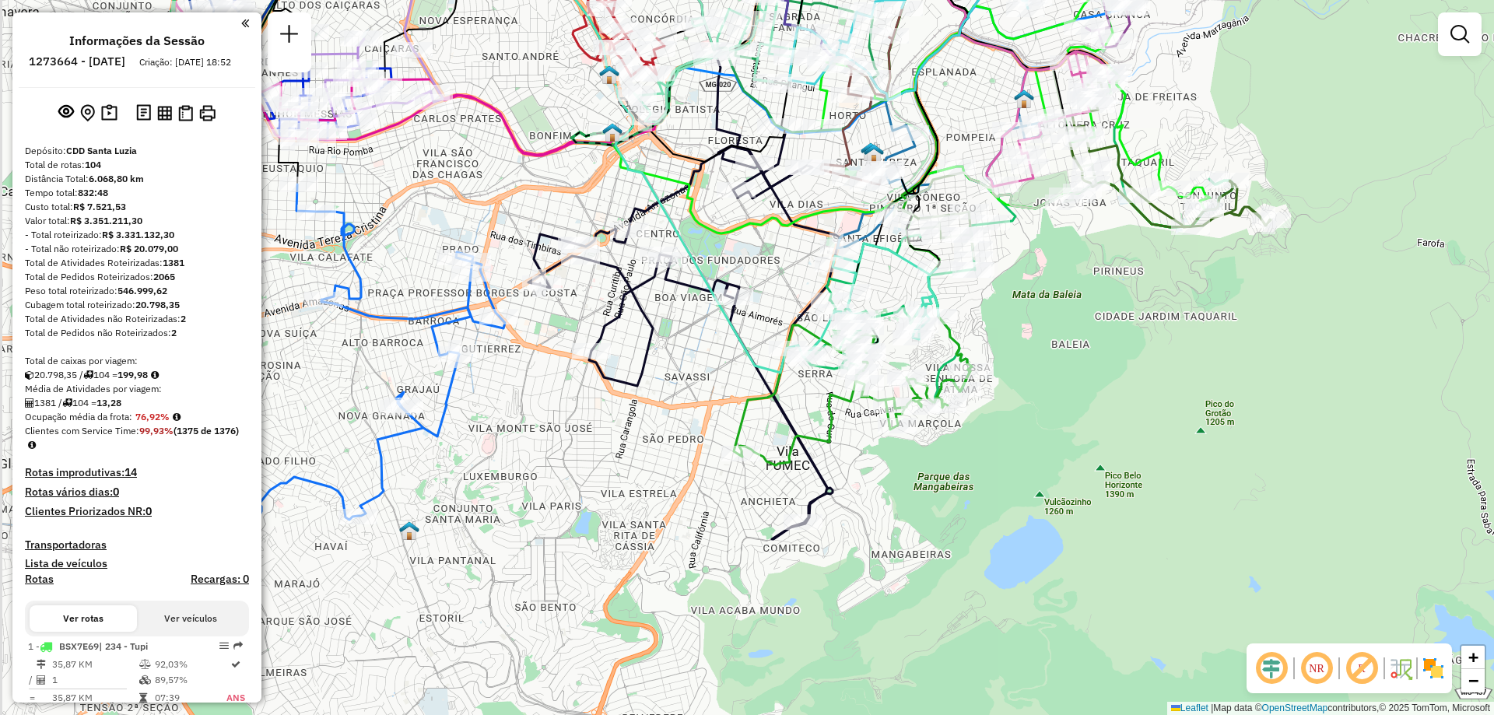
drag, startPoint x: 847, startPoint y: 436, endPoint x: 1029, endPoint y: 318, distance: 216.5
click at [1029, 318] on div "Janela de atendimento Grade de atendimento Capacidade Transportadoras Veículos …" at bounding box center [747, 357] width 1494 height 715
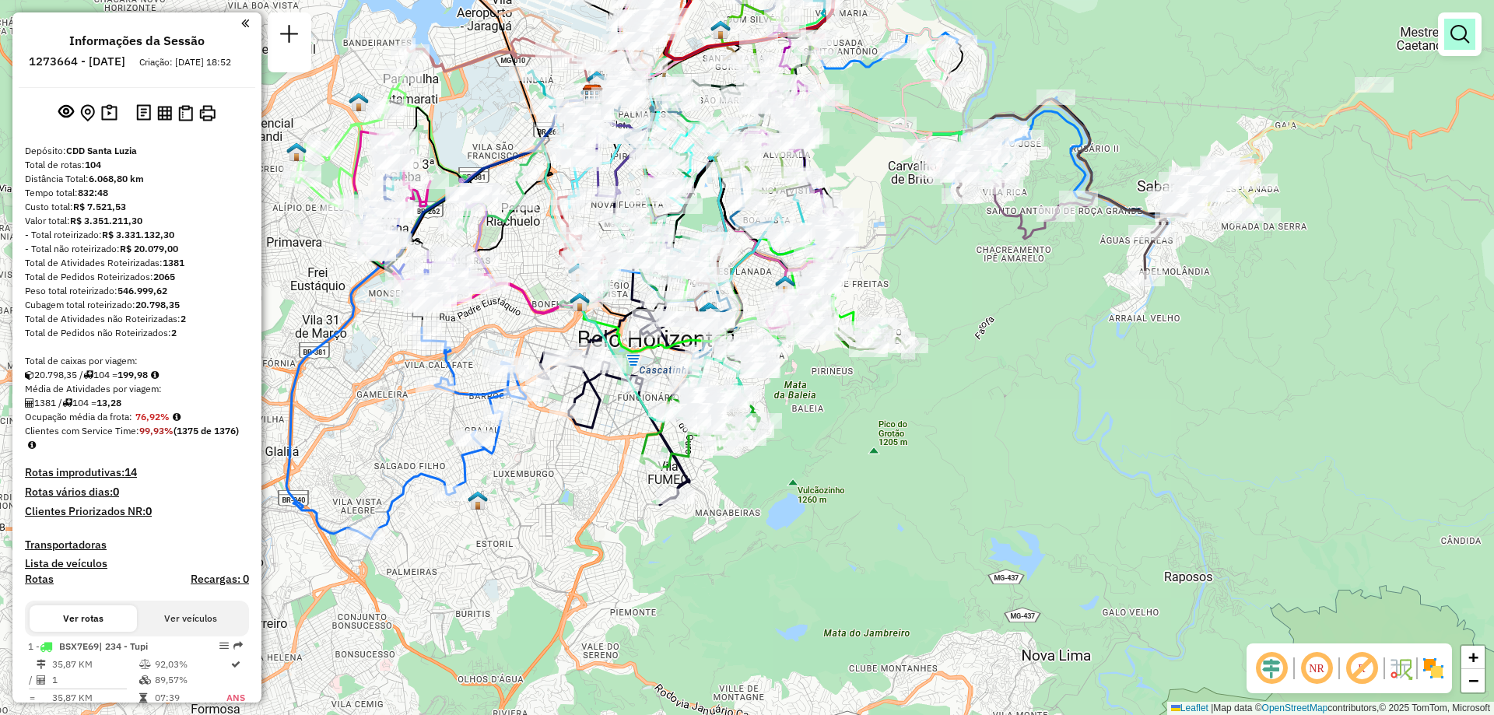
click at [1463, 40] on em at bounding box center [1460, 34] width 19 height 19
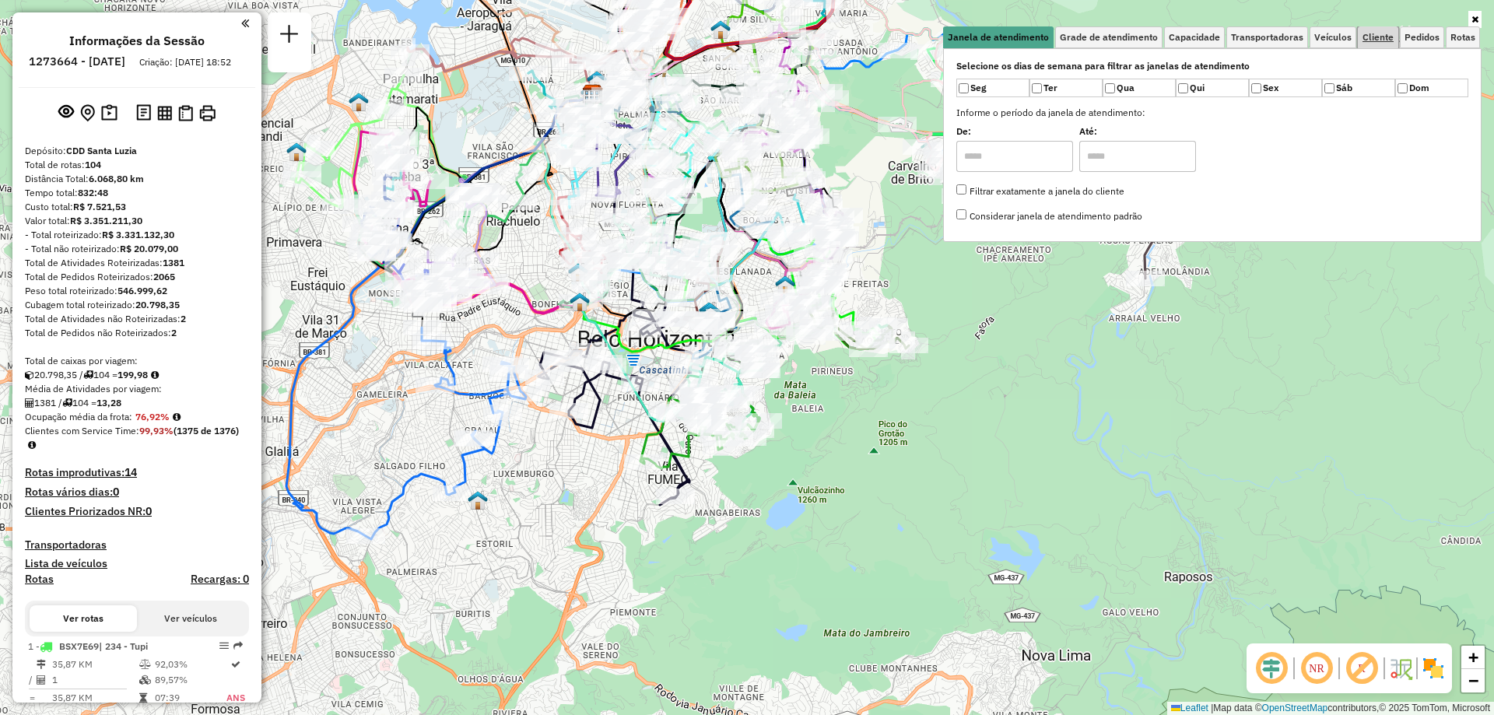
click at [1385, 40] on span "Cliente" at bounding box center [1378, 37] width 31 height 9
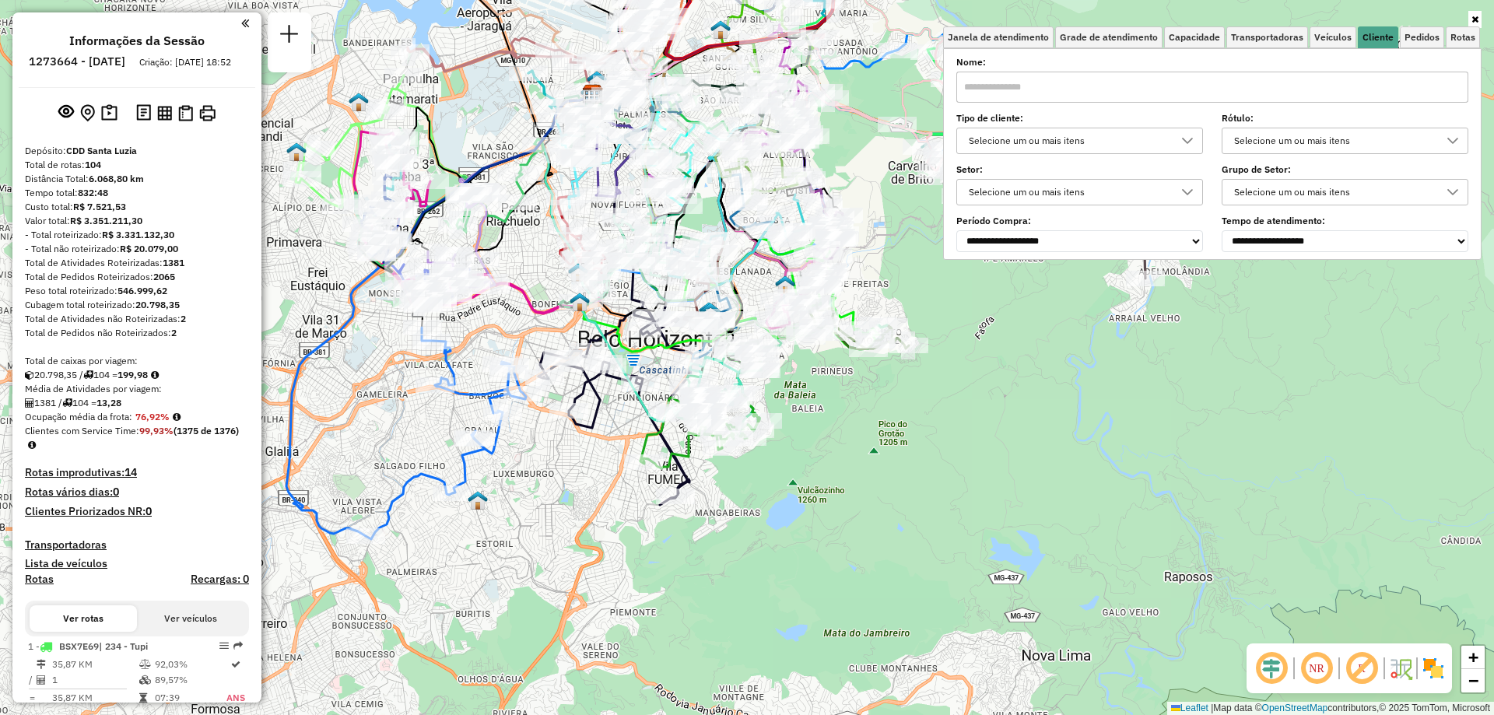
click at [1132, 195] on div "Selecione um ou mais itens" at bounding box center [1067, 192] width 209 height 25
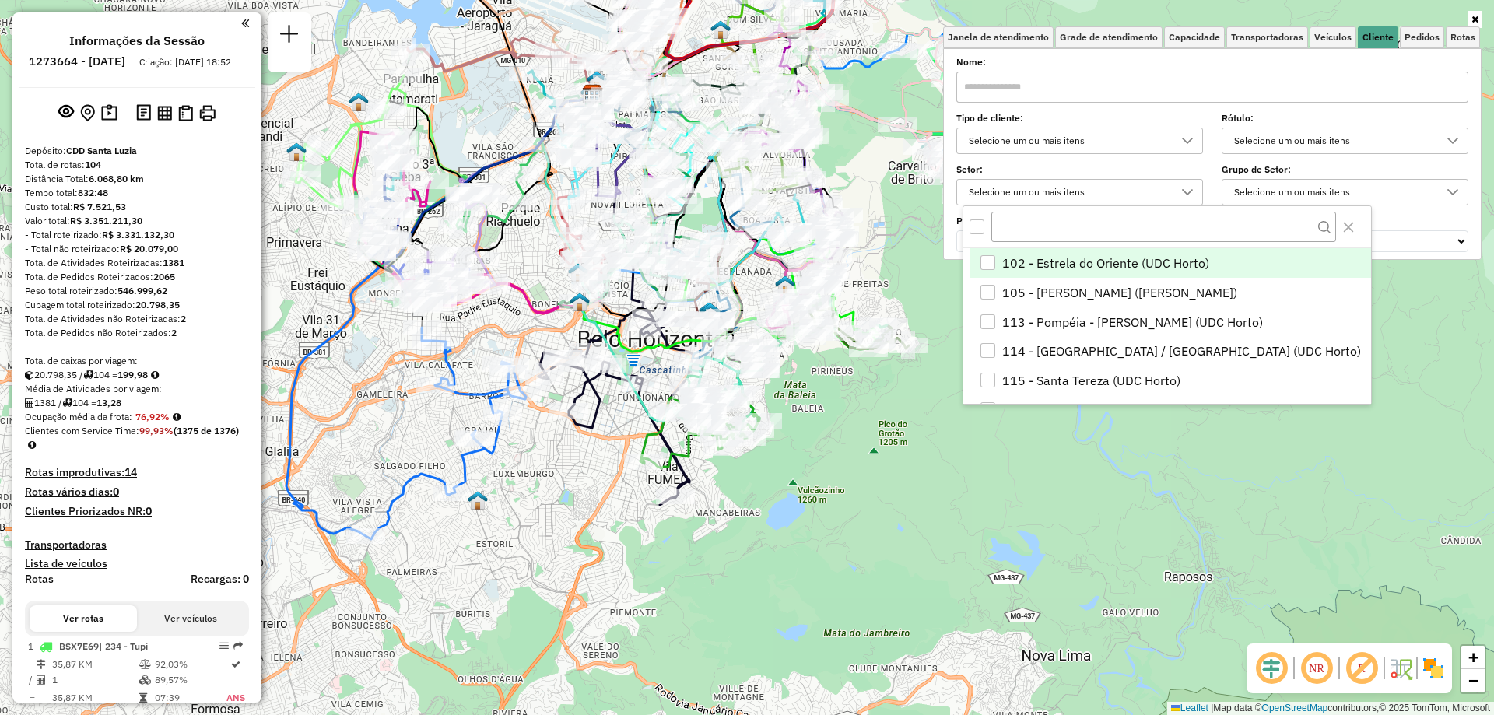
click at [1146, 141] on div "Selecione um ou mais itens" at bounding box center [1067, 140] width 209 height 25
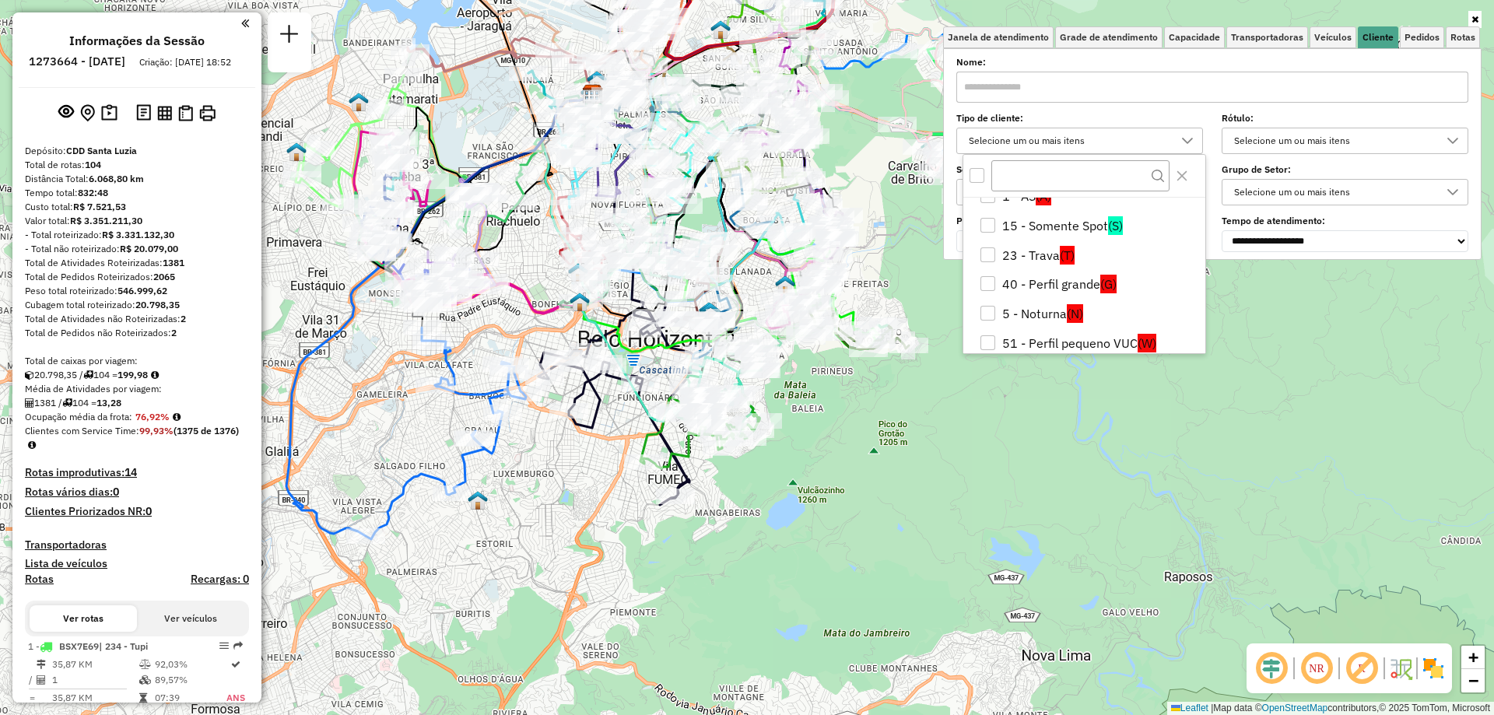
scroll to position [47, 0]
click at [991, 306] on div "5 - Noturna" at bounding box center [988, 311] width 15 height 15
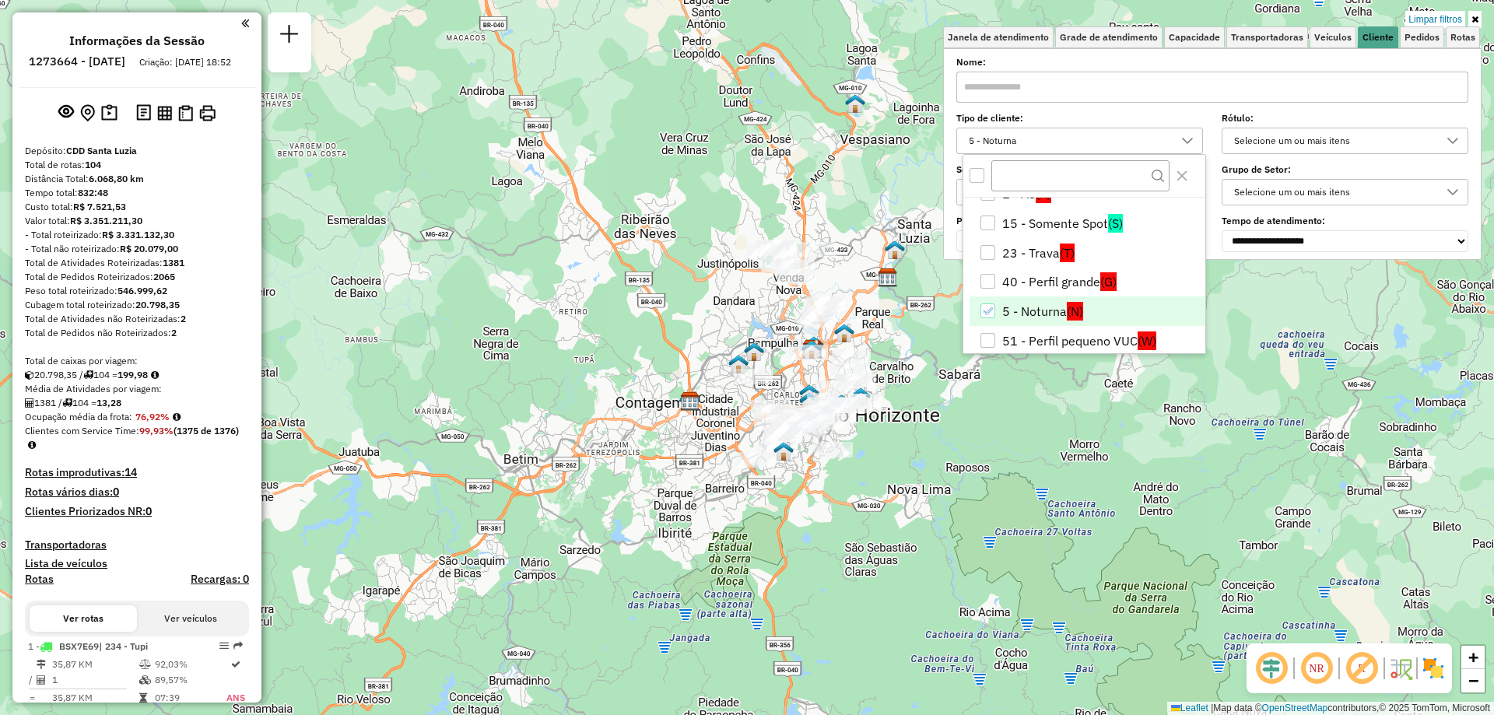
click at [978, 307] on li "5 - Noturna (N)" at bounding box center [1088, 312] width 236 height 30
